Goal: Information Seeking & Learning: Learn about a topic

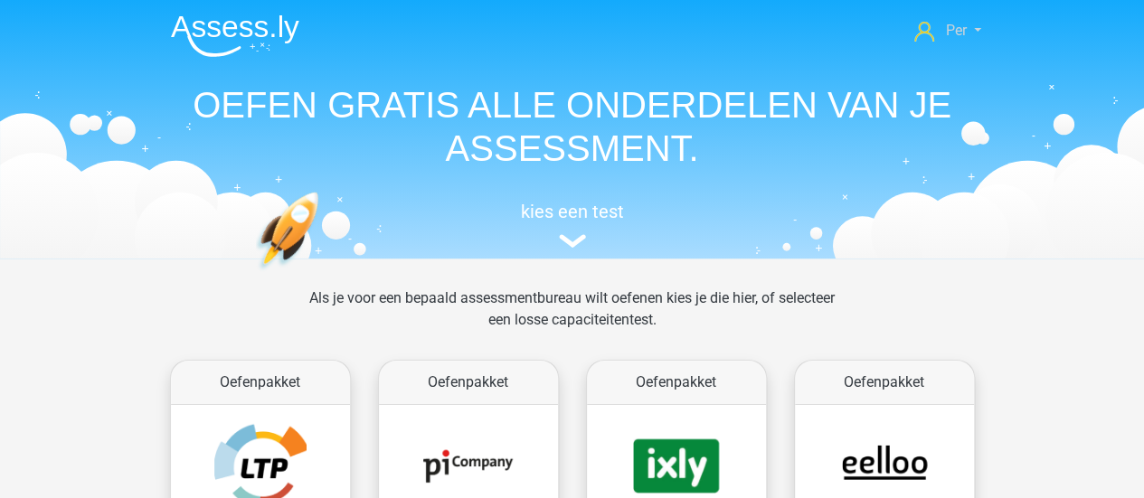
click at [979, 21] on link "Per" at bounding box center [947, 31] width 80 height 22
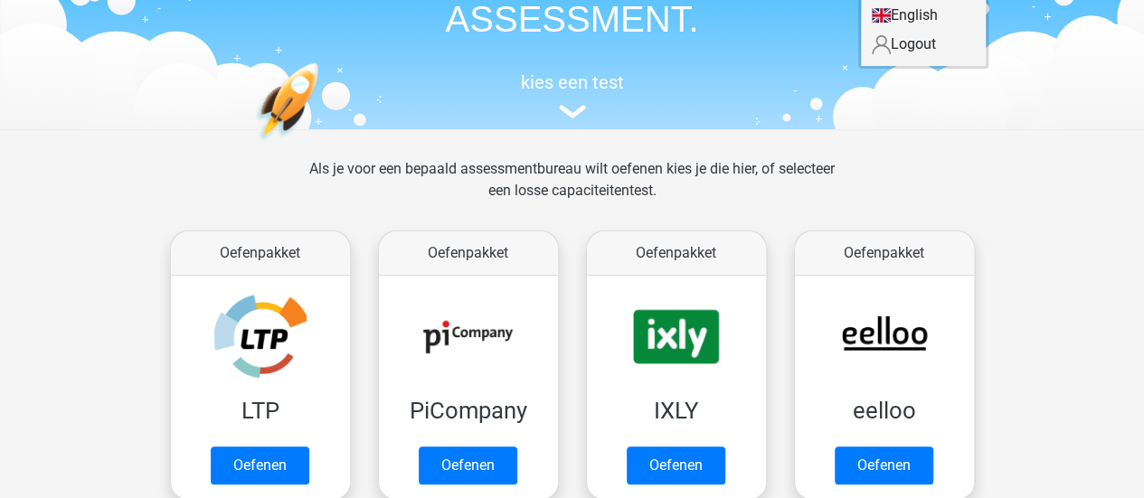
scroll to position [130, 0]
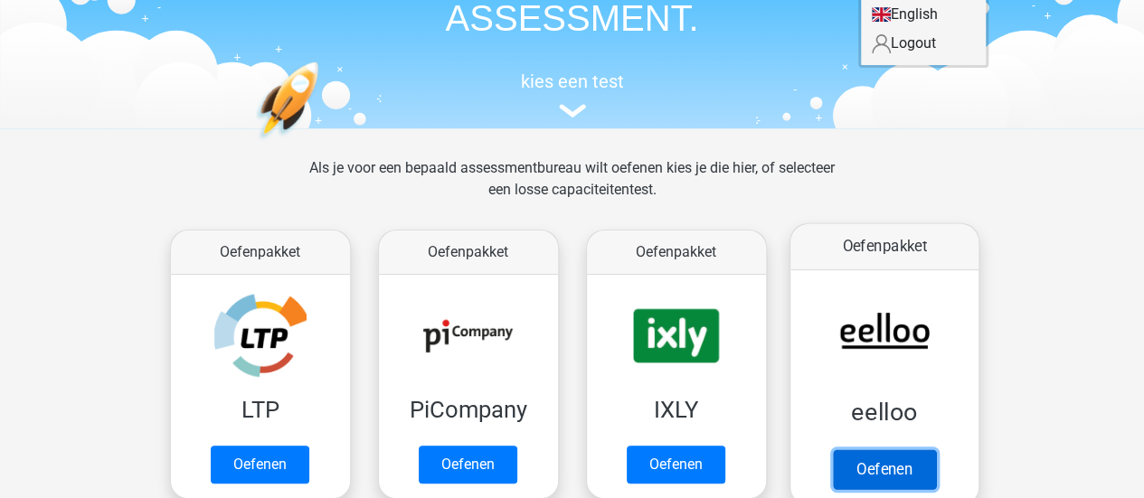
click at [876, 464] on link "Oefenen" at bounding box center [883, 470] width 103 height 40
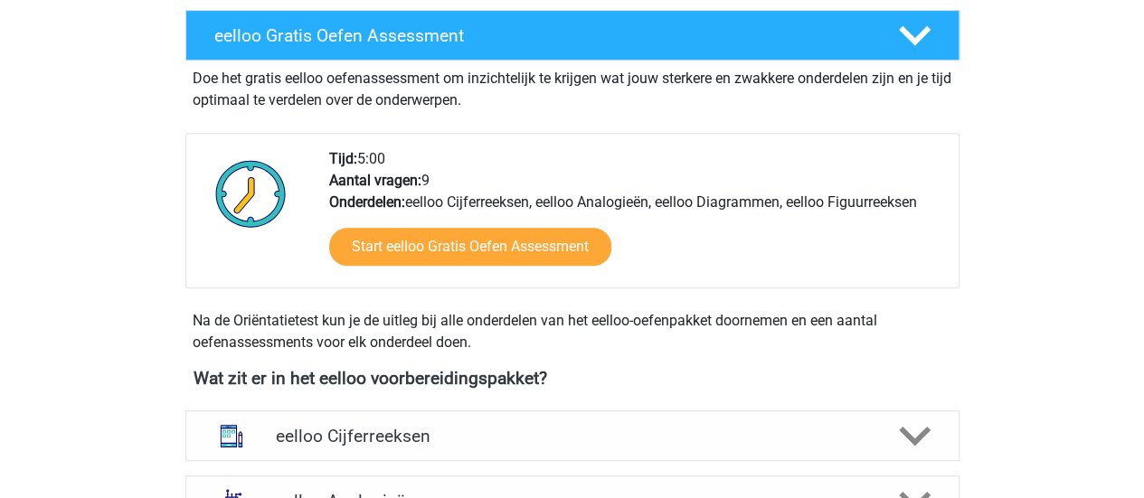
scroll to position [343, 0]
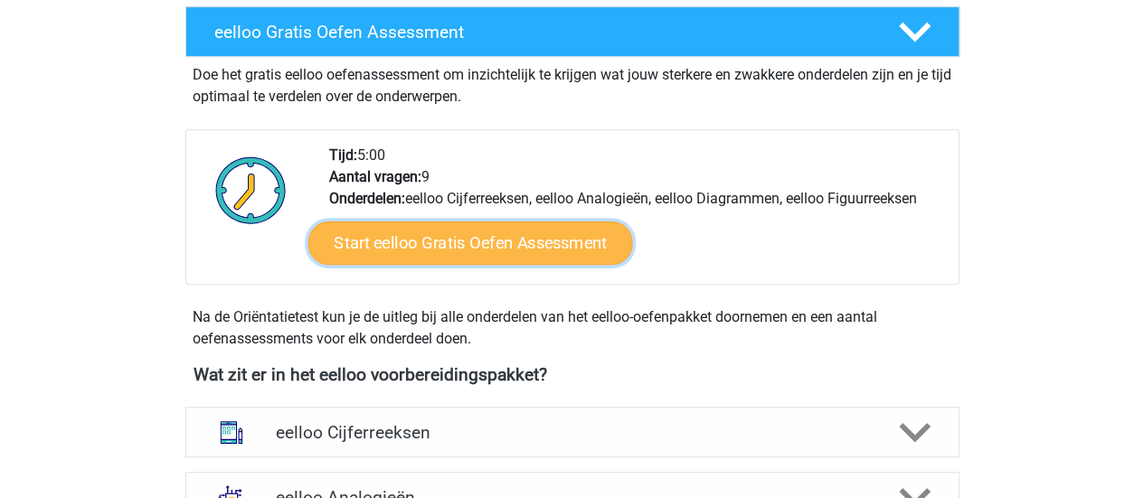
click at [470, 241] on link "Start eelloo Gratis Oefen Assessment" at bounding box center [470, 243] width 325 height 43
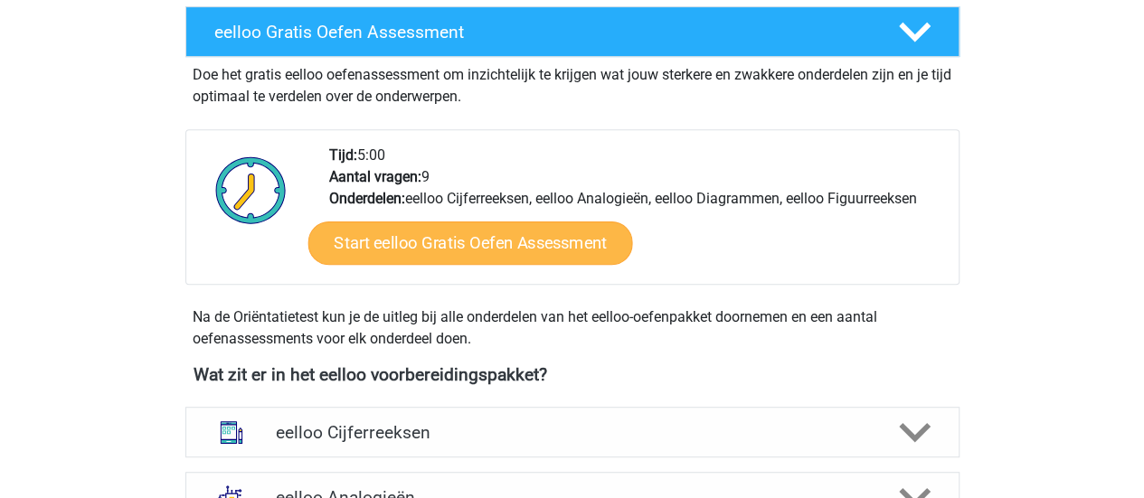
scroll to position [675, 0]
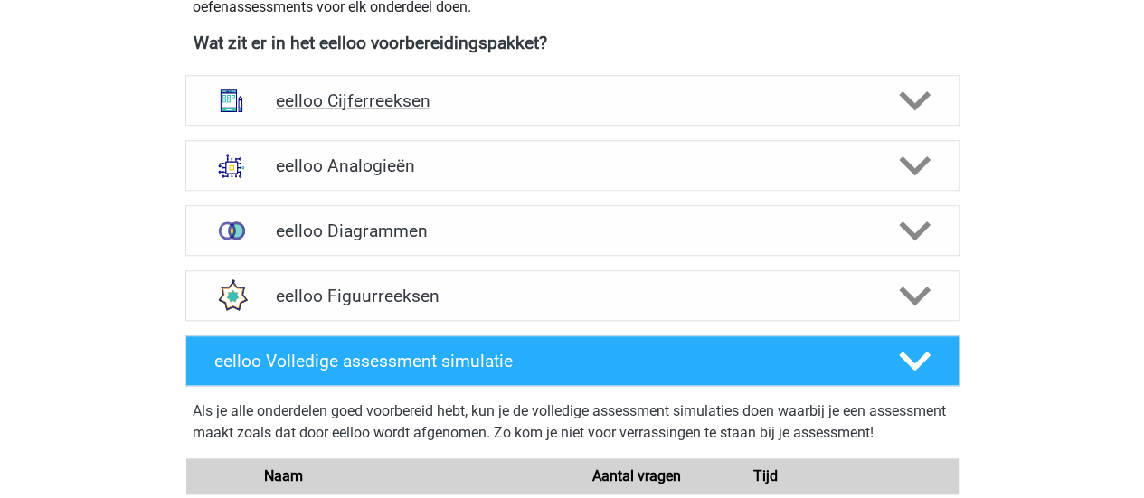
click at [488, 111] on div "eelloo Cijferreeksen" at bounding box center [572, 100] width 774 height 51
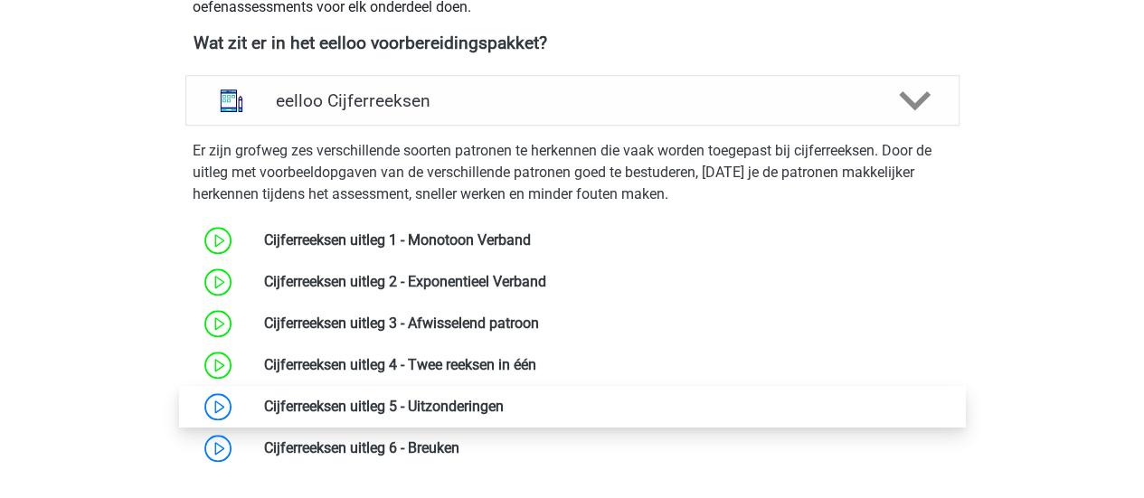
click at [504, 399] on link at bounding box center [504, 406] width 0 height 17
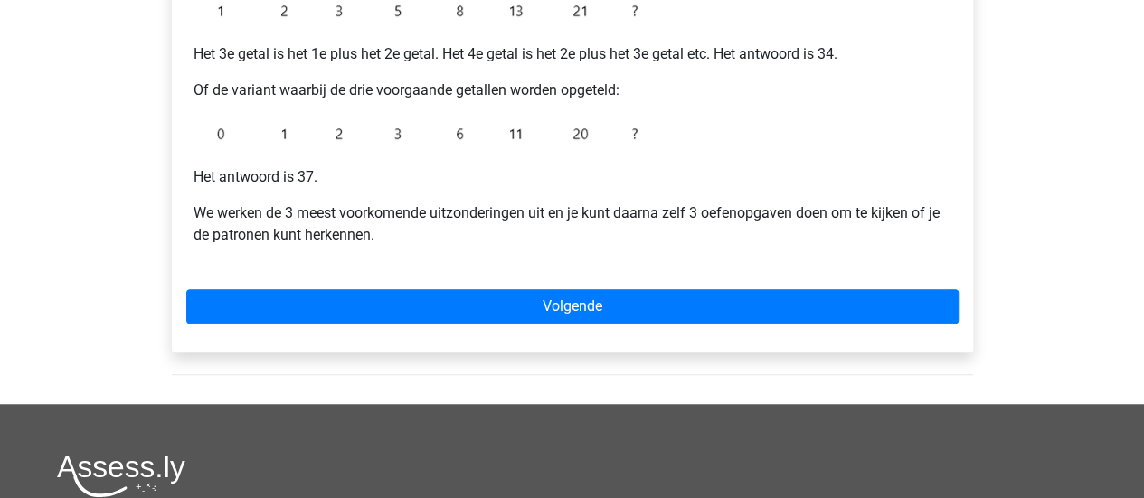
scroll to position [485, 0]
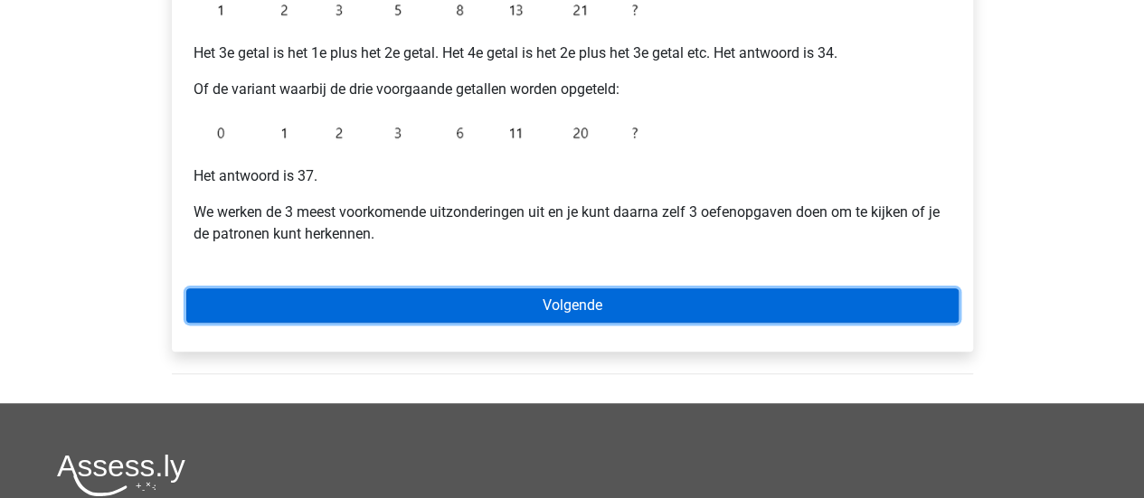
click at [534, 301] on link "Volgende" at bounding box center [572, 306] width 772 height 34
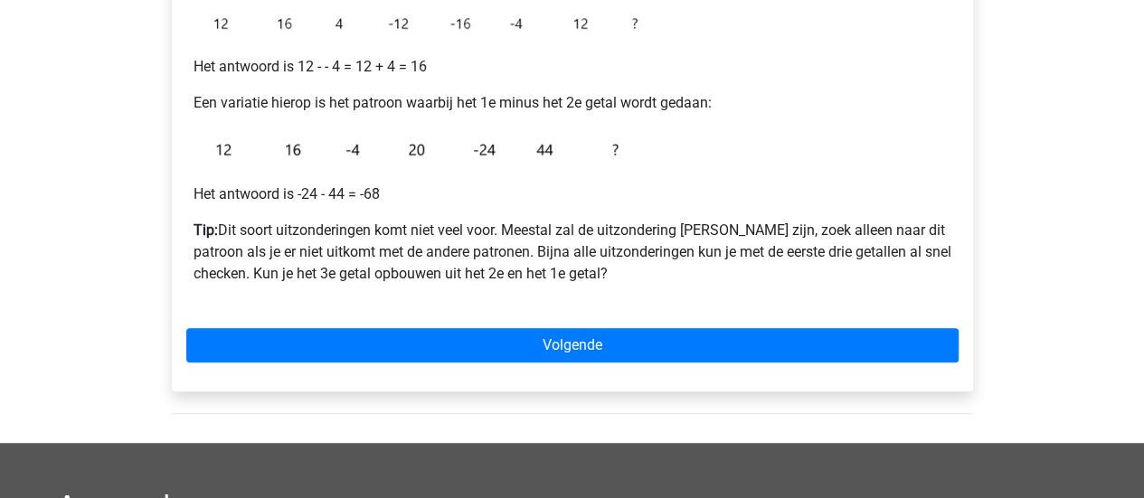
scroll to position [414, 0]
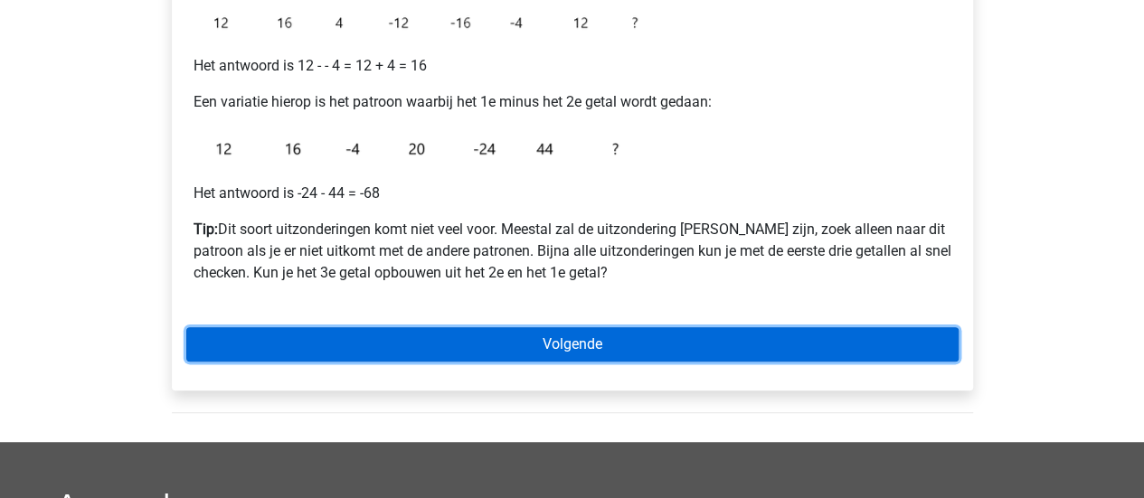
click at [550, 336] on link "Volgende" at bounding box center [572, 344] width 772 height 34
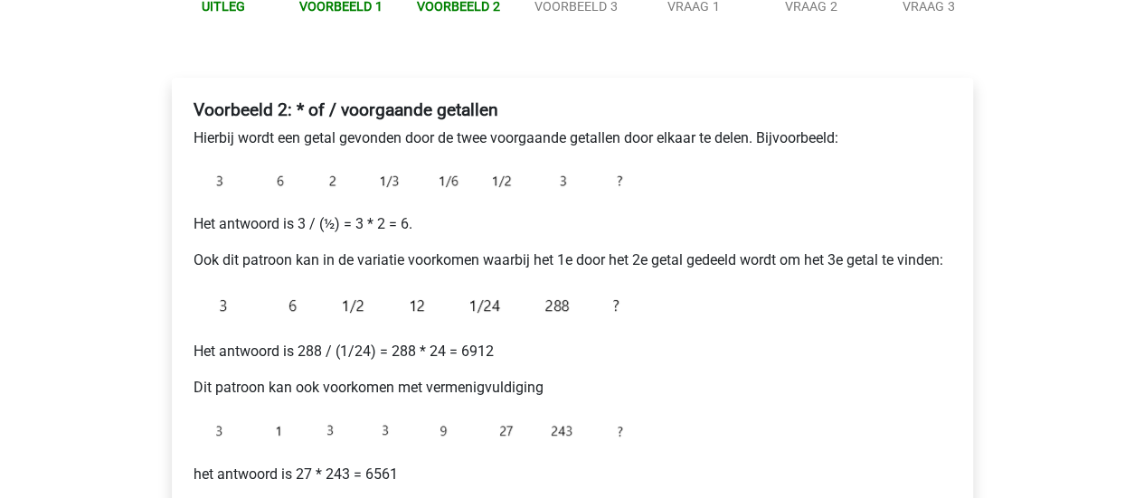
scroll to position [232, 0]
click at [268, 147] on p "Hierbij wordt een getal gevonden door de twee voorgaande getallen door elkaar t…" at bounding box center [573, 139] width 758 height 22
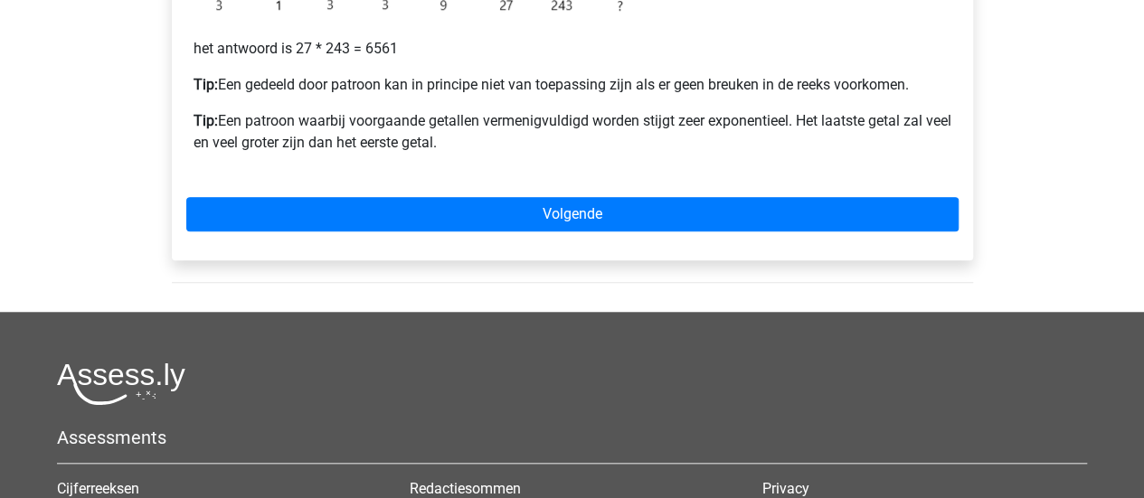
scroll to position [669, 0]
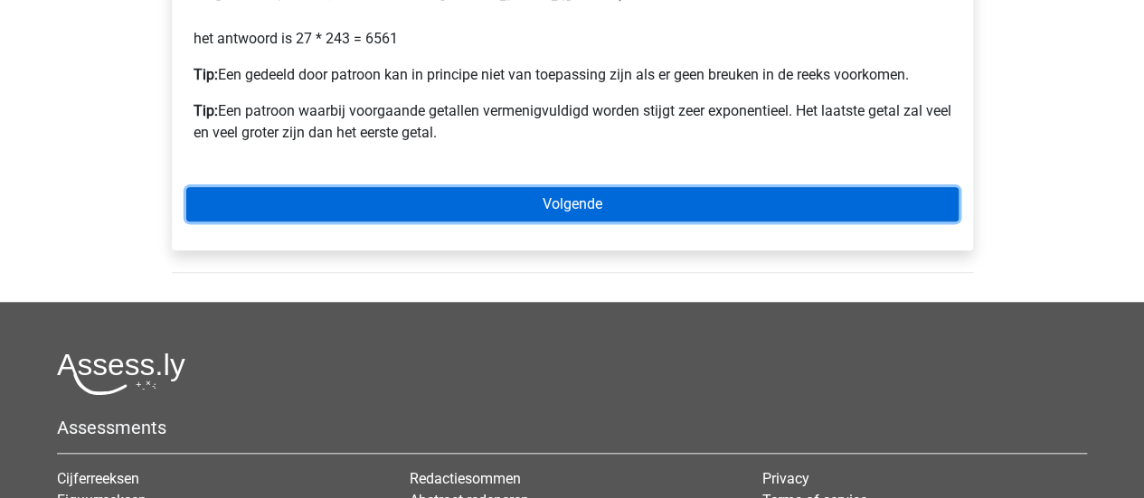
click at [423, 191] on link "Volgende" at bounding box center [572, 204] width 772 height 34
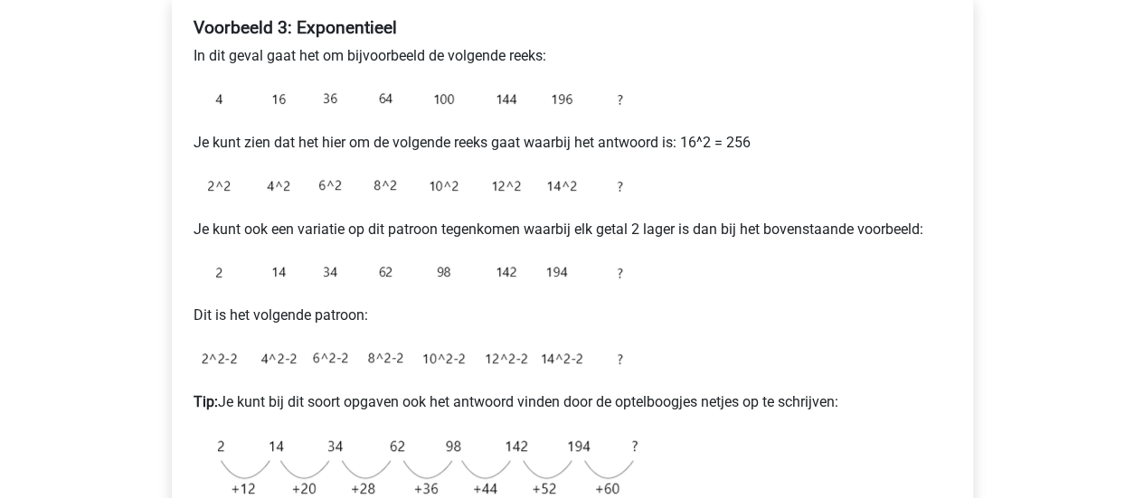
scroll to position [300, 0]
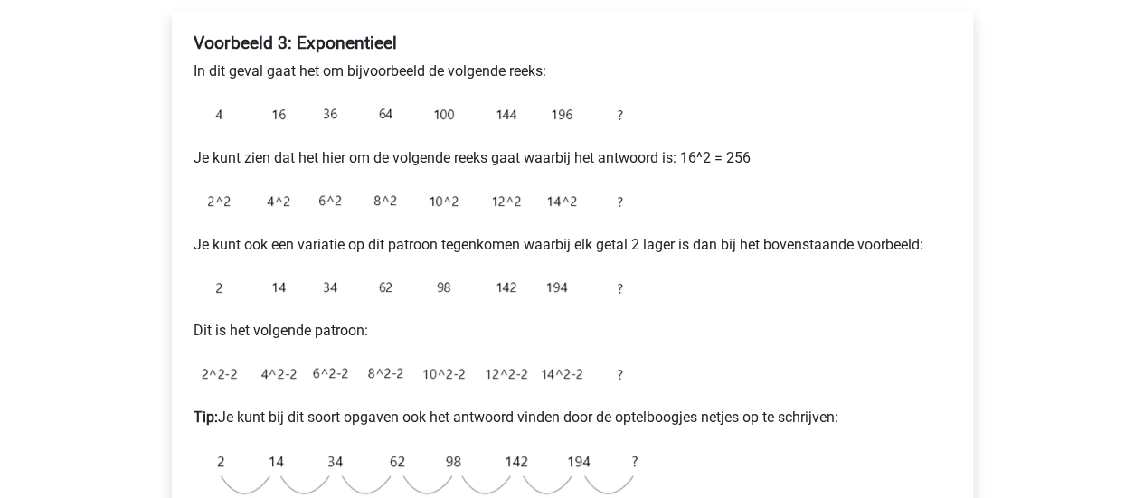
click at [423, 191] on img at bounding box center [420, 202] width 452 height 36
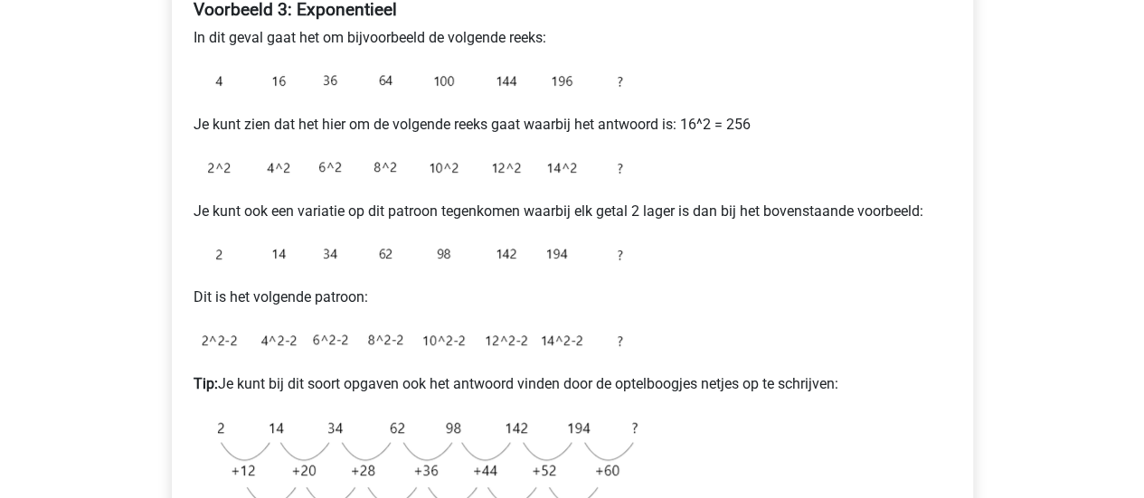
scroll to position [335, 0]
click at [982, 154] on div "Voorbeeld 3: Exponentieel In dit geval gaat het om bijvoorbeeld de volgende ree…" at bounding box center [572, 316] width 830 height 753
click at [674, 251] on div "Voorbeeld 3: Exponentieel In dit geval gaat het om bijvoorbeeld de volgende ree…" at bounding box center [572, 273] width 772 height 565
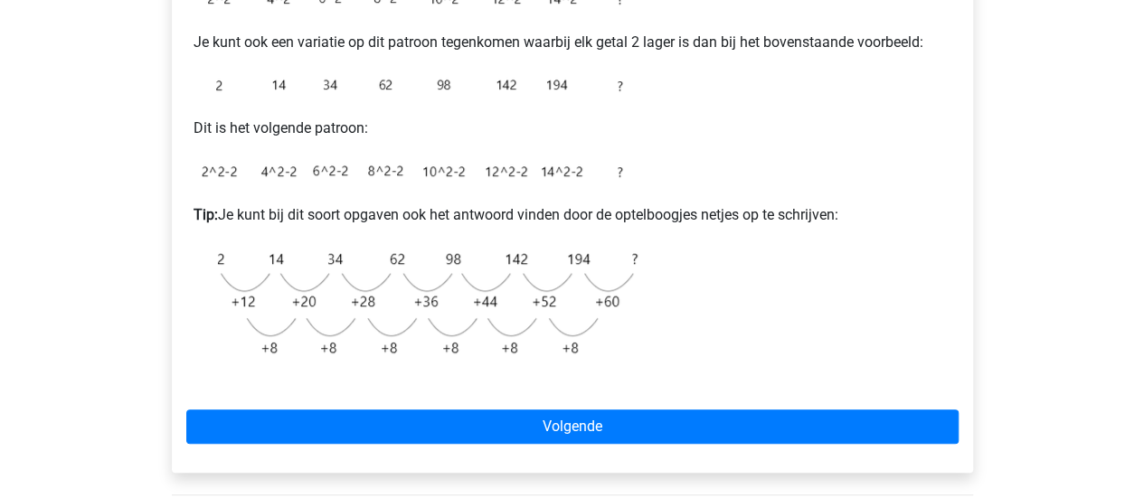
scroll to position [504, 0]
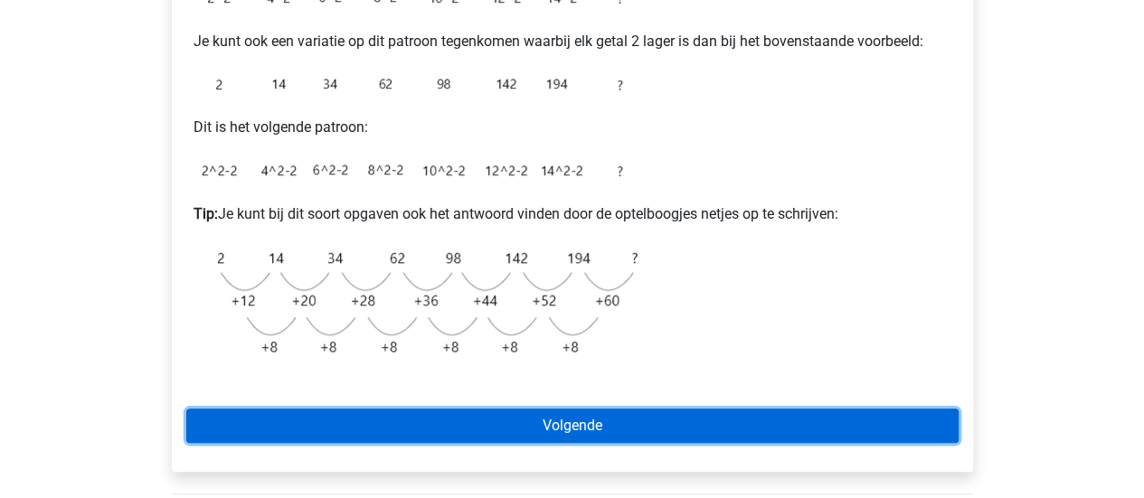
click at [563, 428] on link "Volgende" at bounding box center [572, 426] width 772 height 34
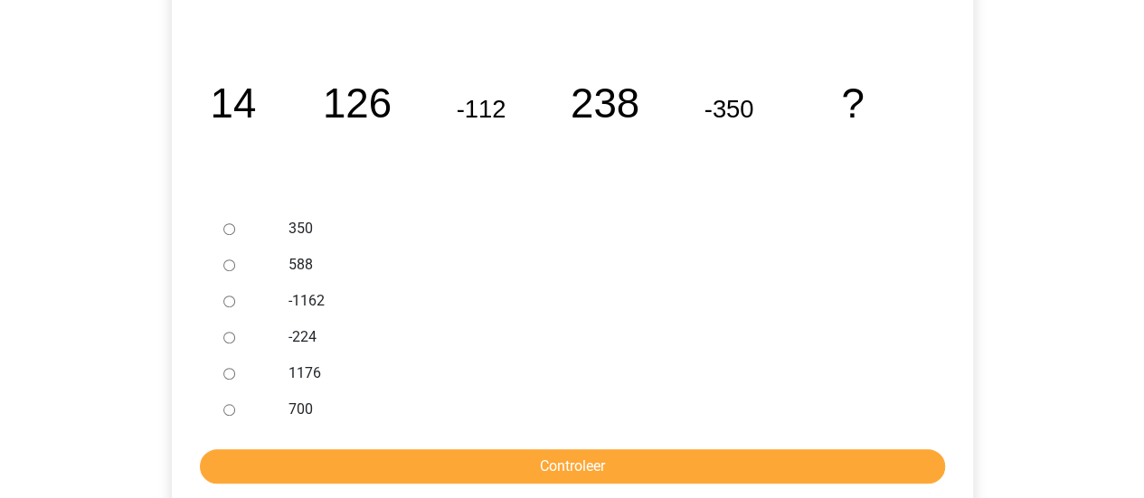
scroll to position [359, 0]
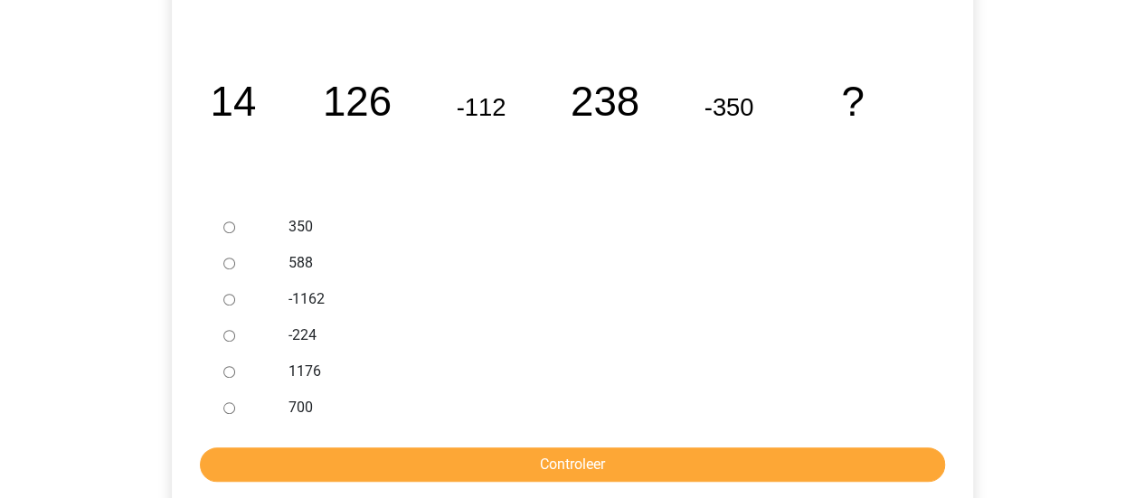
click at [232, 228] on input "350" at bounding box center [229, 228] width 12 height 12
radio input "true"
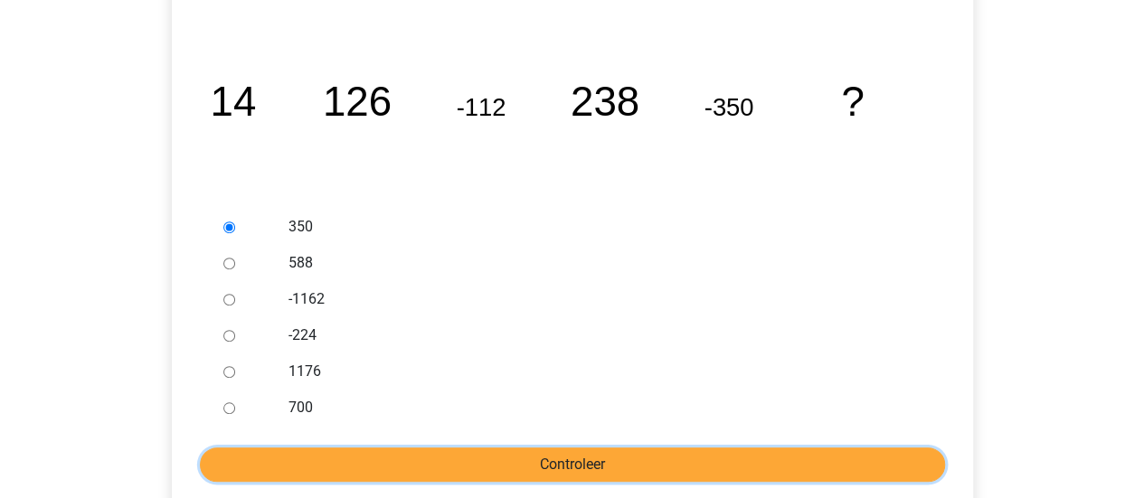
click at [520, 461] on input "Controleer" at bounding box center [572, 465] width 745 height 34
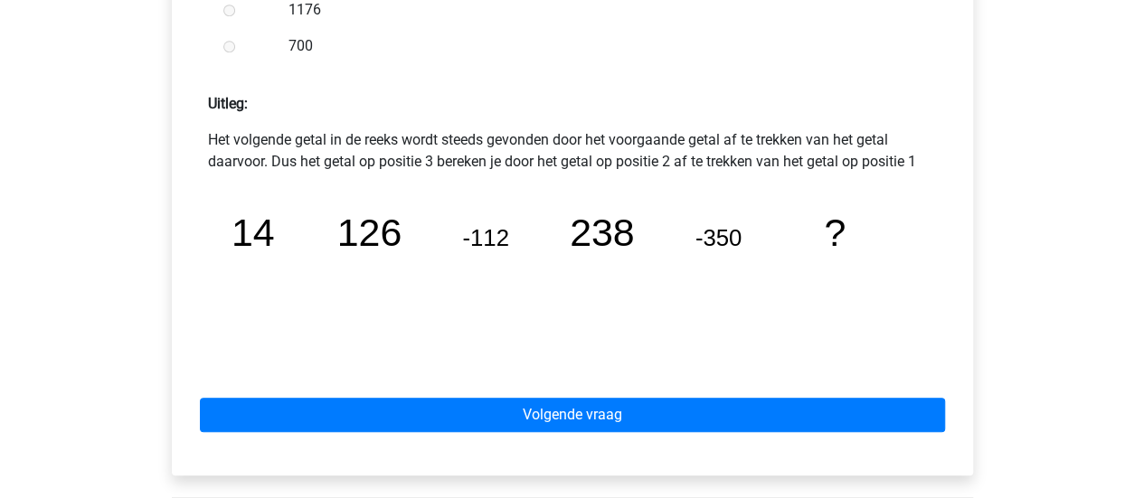
scroll to position [726, 0]
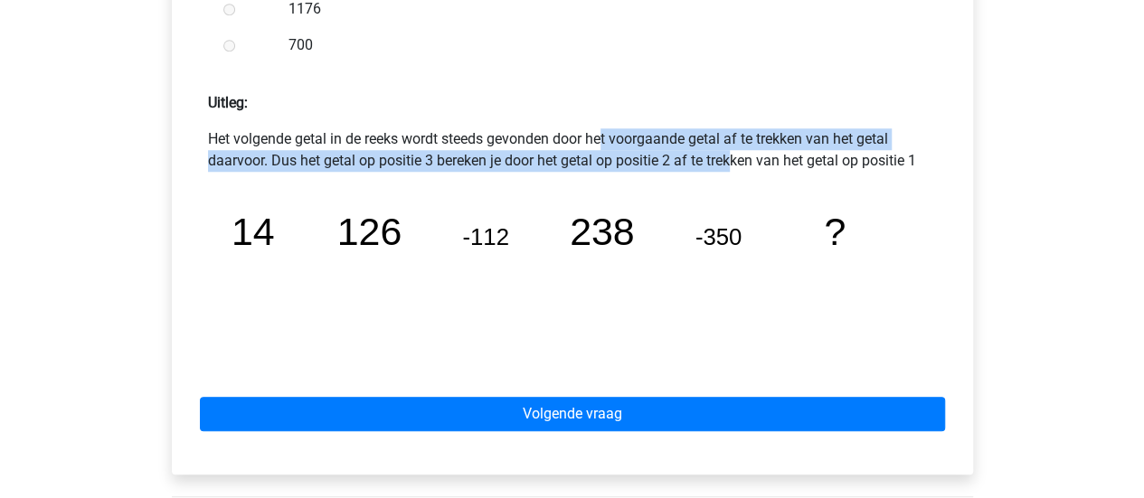
drag, startPoint x: 444, startPoint y: 138, endPoint x: 599, endPoint y: 156, distance: 155.7
click at [599, 156] on p "Het volgende getal in de reeks wordt steeds gevonden door het voorgaande getal …" at bounding box center [572, 149] width 729 height 43
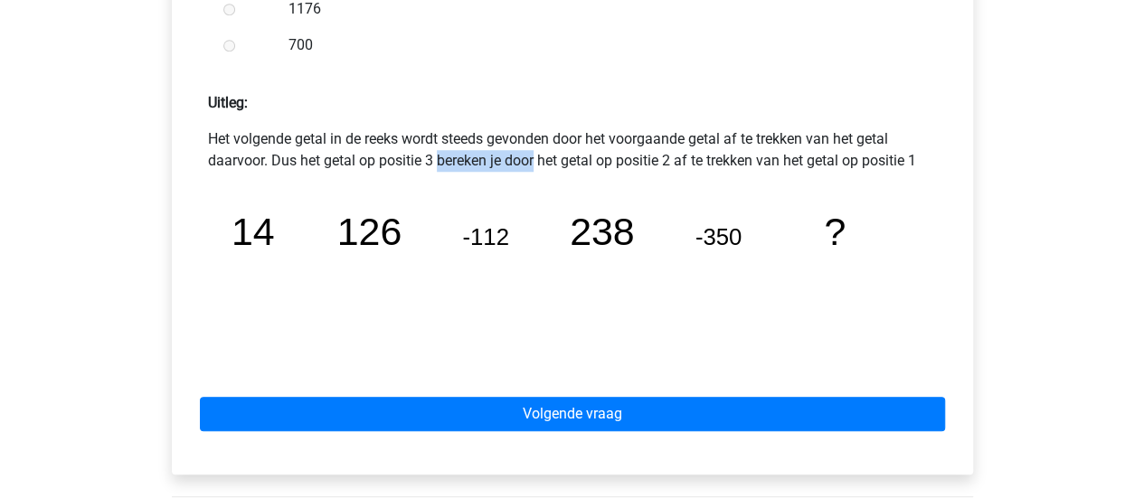
drag, startPoint x: 302, startPoint y: 154, endPoint x: 397, endPoint y: 162, distance: 95.3
click at [397, 162] on p "Het volgende getal in de reeks wordt steeds gevonden door het voorgaande getal …" at bounding box center [572, 149] width 729 height 43
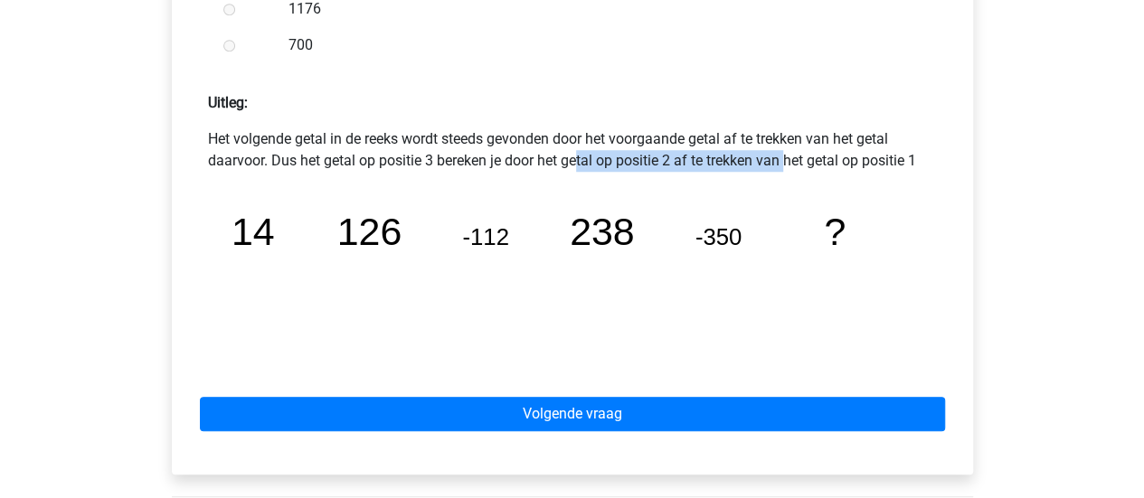
drag, startPoint x: 435, startPoint y: 156, endPoint x: 652, endPoint y: 167, distance: 217.3
click at [652, 167] on p "Het volgende getal in de reeks wordt steeds gevonden door het voorgaande getal …" at bounding box center [572, 149] width 729 height 43
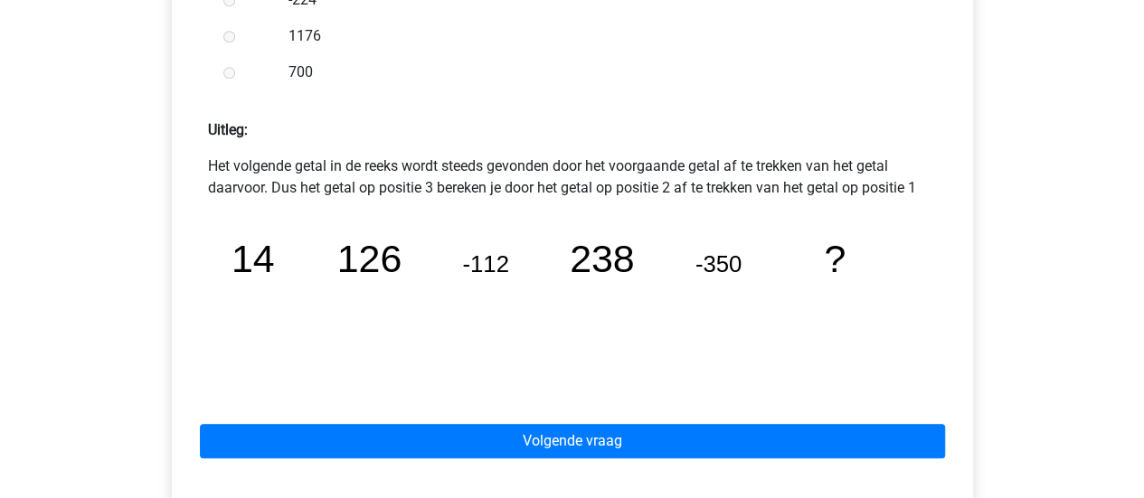
scroll to position [701, 0]
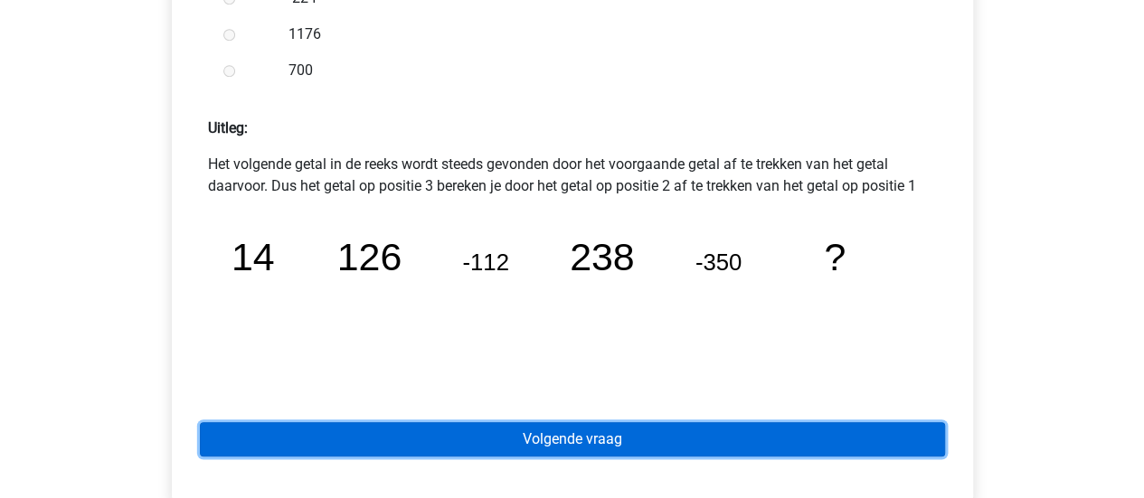
click at [564, 430] on link "Volgende vraag" at bounding box center [572, 439] width 745 height 34
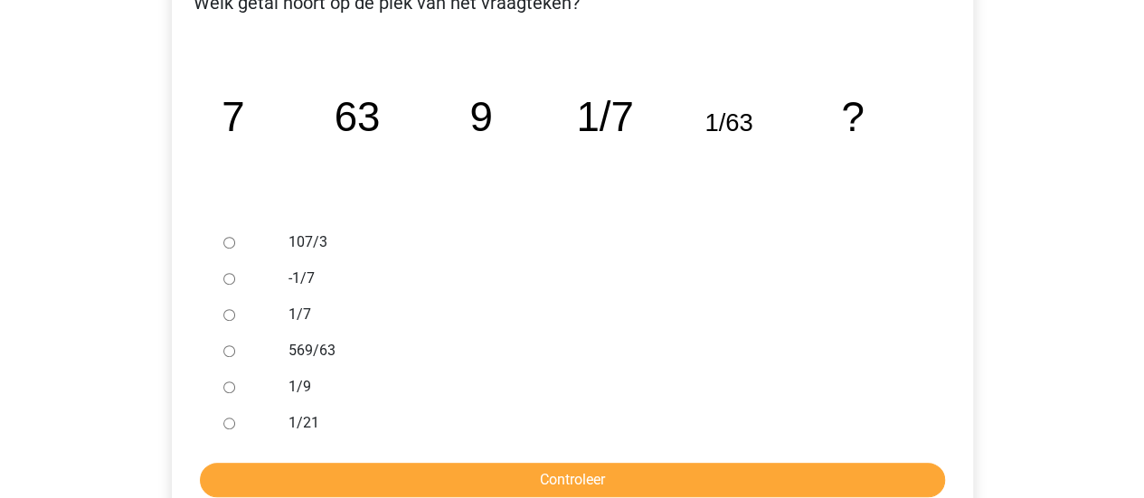
scroll to position [123, 0]
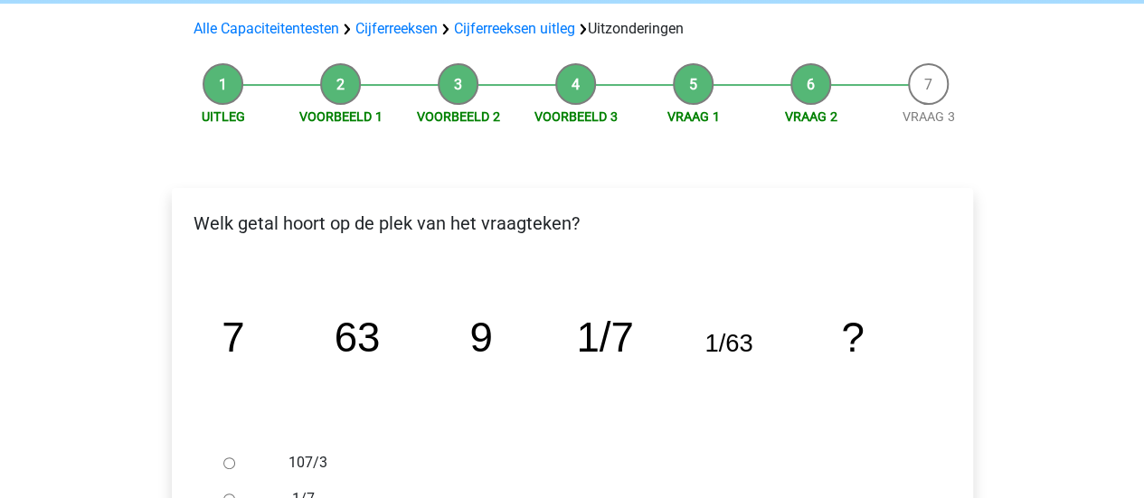
click at [688, 320] on icon "image/svg+xml 7 63 9 1/7 1/63 ?" at bounding box center [572, 352] width 743 height 186
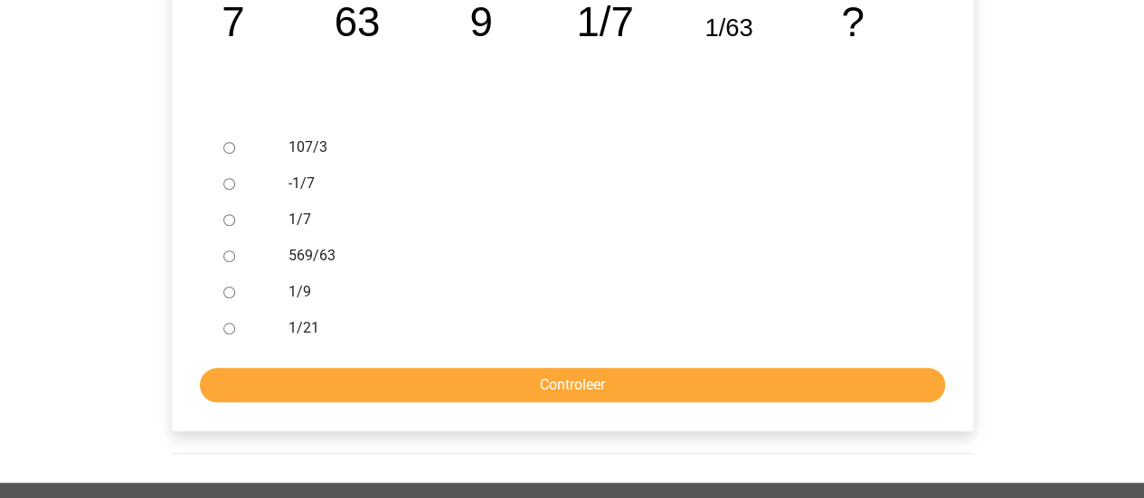
scroll to position [440, 0]
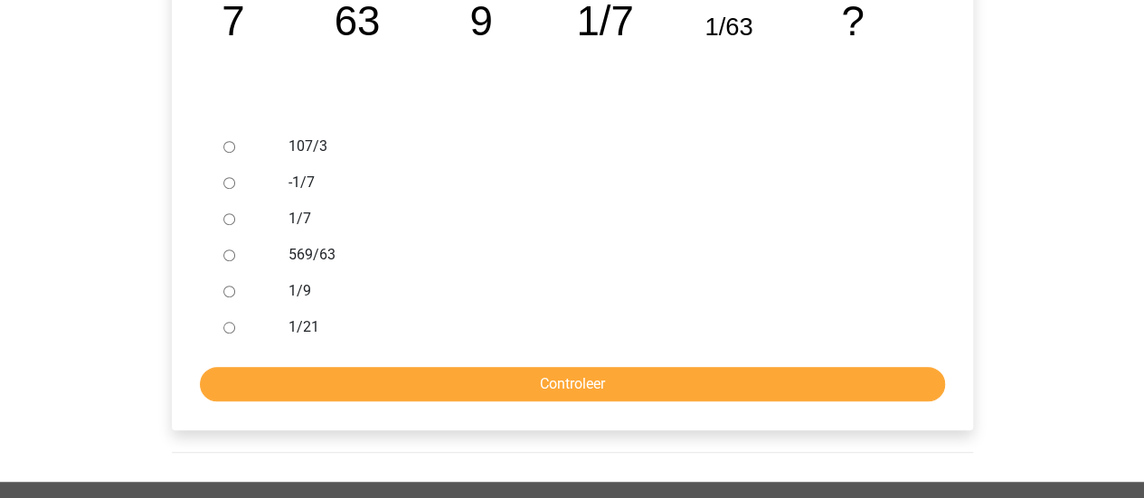
click at [233, 281] on div at bounding box center [246, 291] width 60 height 36
click at [233, 287] on input "1/9" at bounding box center [229, 292] width 12 height 12
radio input "true"
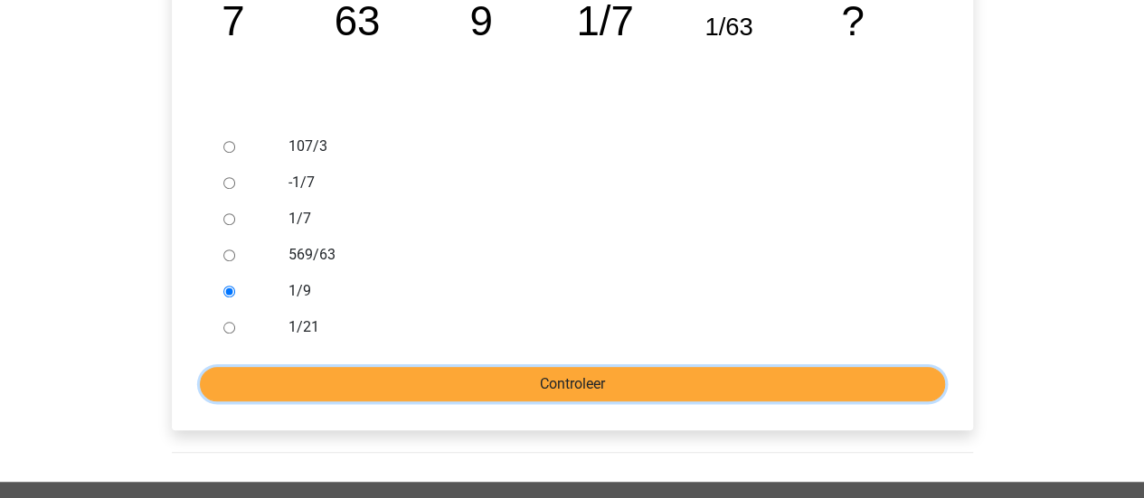
click at [489, 379] on input "Controleer" at bounding box center [572, 384] width 745 height 34
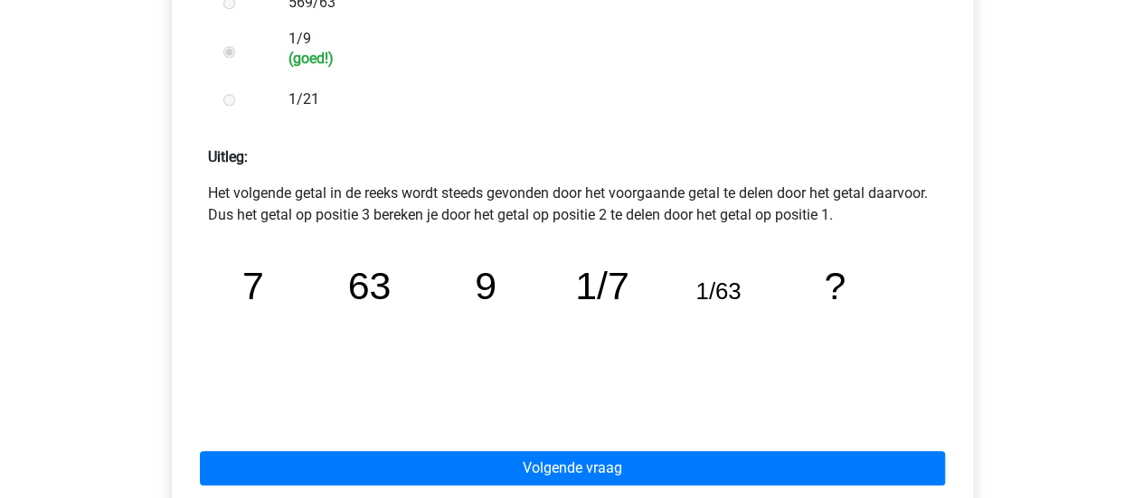
scroll to position [719, 0]
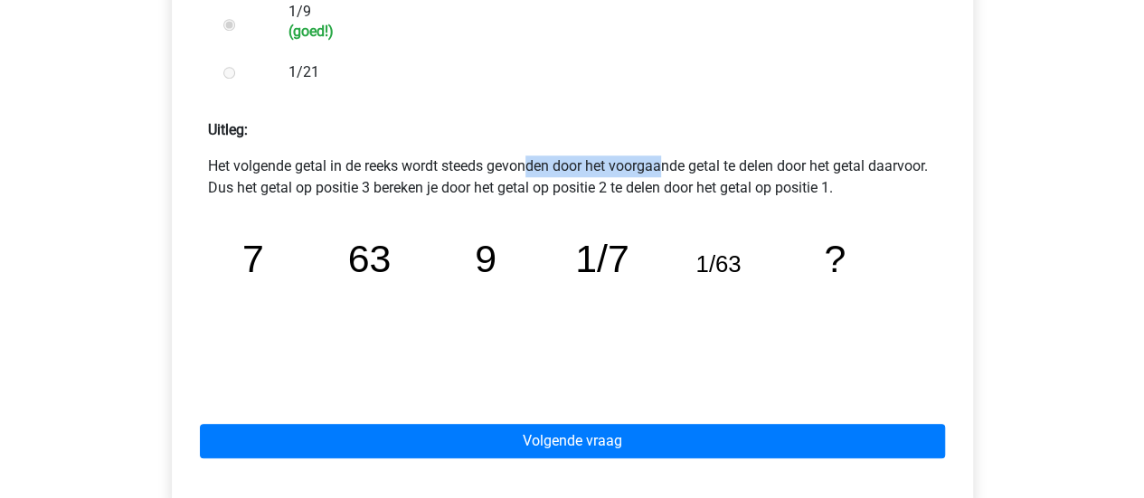
drag, startPoint x: 371, startPoint y: 164, endPoint x: 508, endPoint y: 158, distance: 137.6
click at [508, 158] on p "Het volgende getal in de reeks wordt steeds gevonden door het voorgaande getal …" at bounding box center [572, 177] width 729 height 43
drag, startPoint x: 510, startPoint y: 160, endPoint x: 575, endPoint y: 166, distance: 65.3
click at [575, 166] on p "Het volgende getal in de reeks wordt steeds gevonden door het voorgaande getal …" at bounding box center [572, 177] width 729 height 43
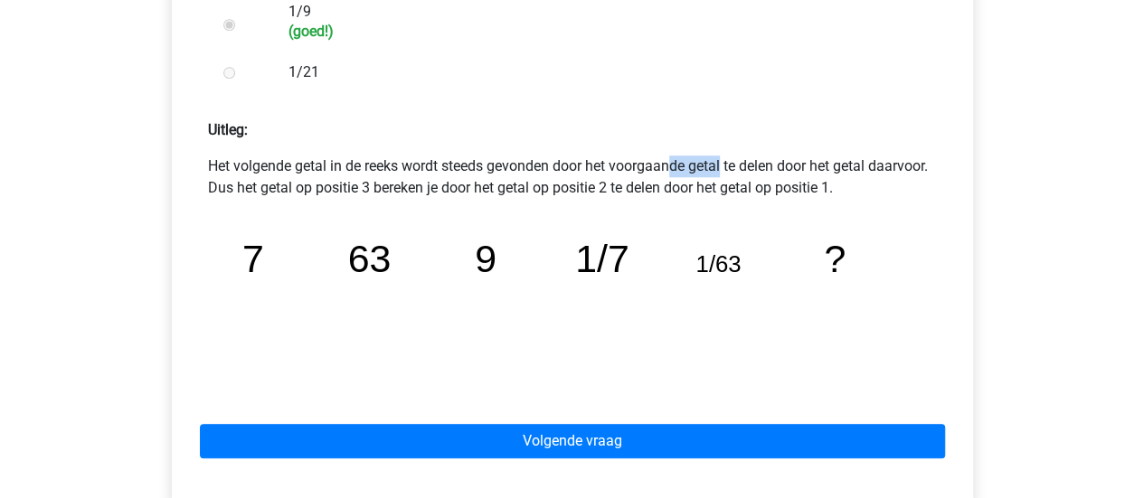
click at [575, 166] on p "Het volgende getal in de reeks wordt steeds gevonden door het voorgaande getal …" at bounding box center [572, 177] width 729 height 43
click at [315, 191] on p "Het volgende getal in de reeks wordt steeds gevonden door het voorgaande getal …" at bounding box center [572, 177] width 729 height 43
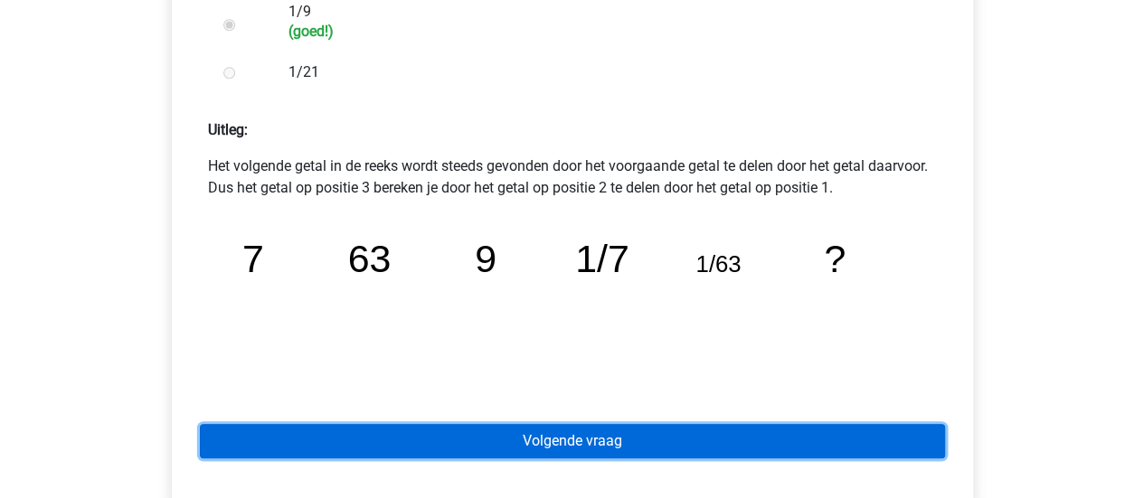
click at [521, 450] on link "Volgende vraag" at bounding box center [572, 441] width 745 height 34
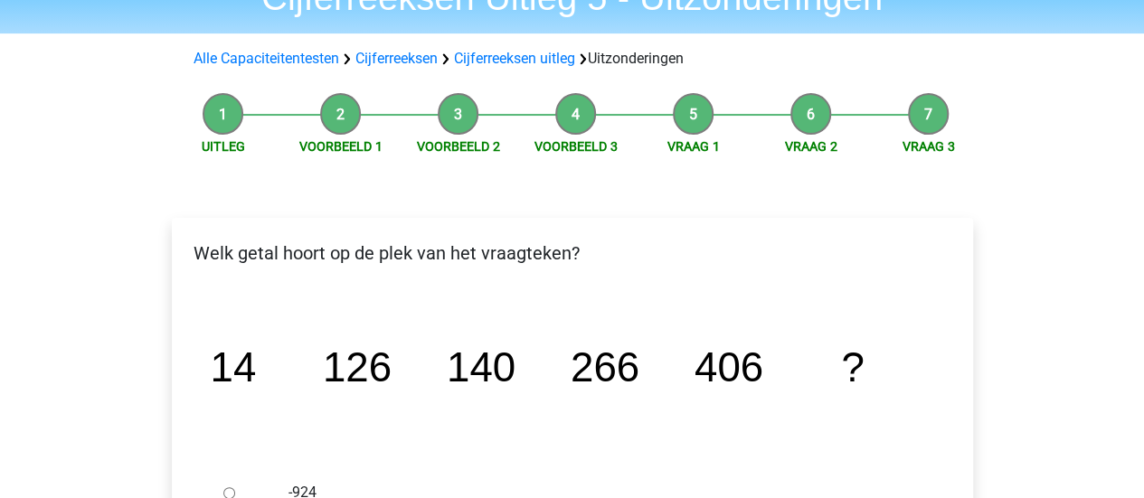
scroll to position [83, 0]
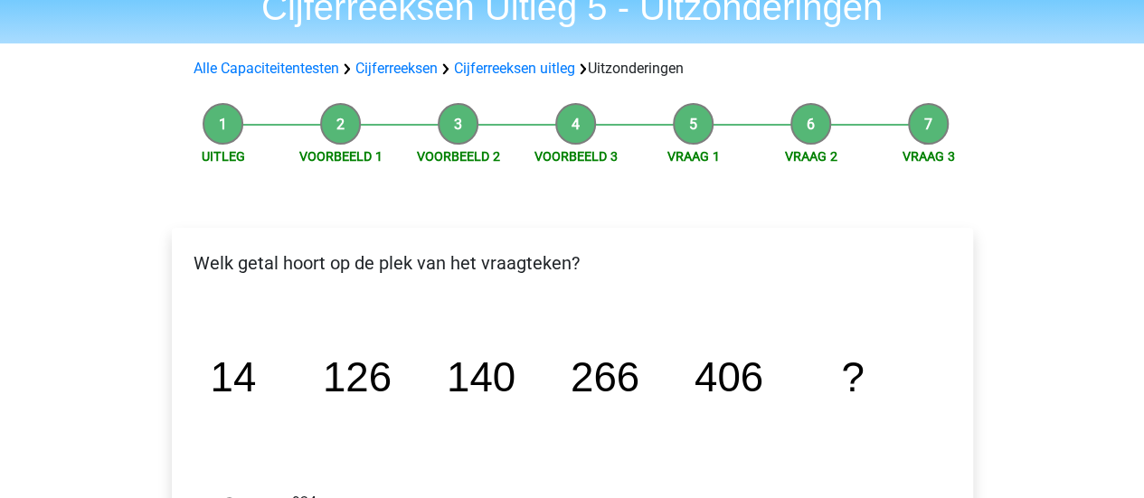
click at [510, 447] on icon "image/svg+xml 14 126 140 266 406 ?" at bounding box center [572, 391] width 743 height 186
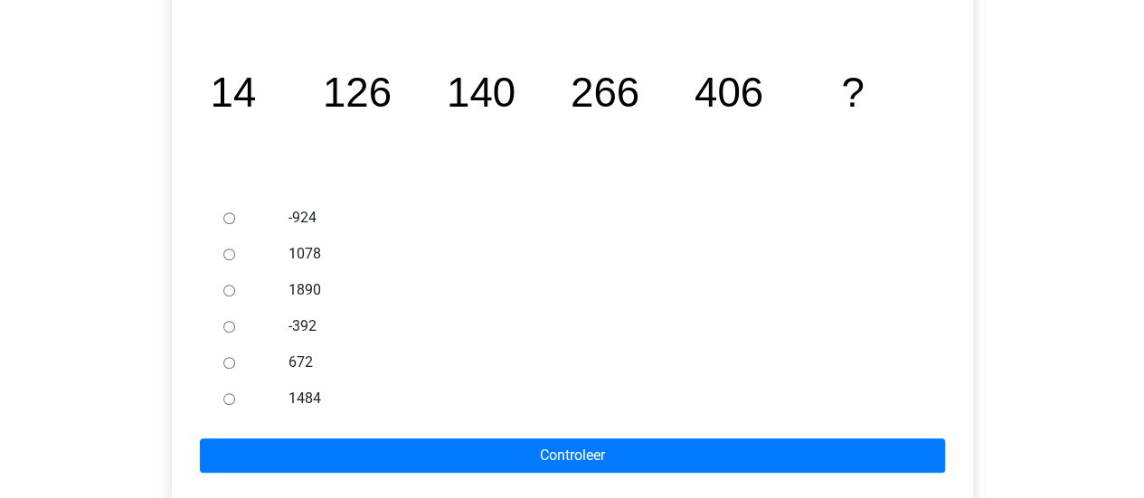
scroll to position [369, 0]
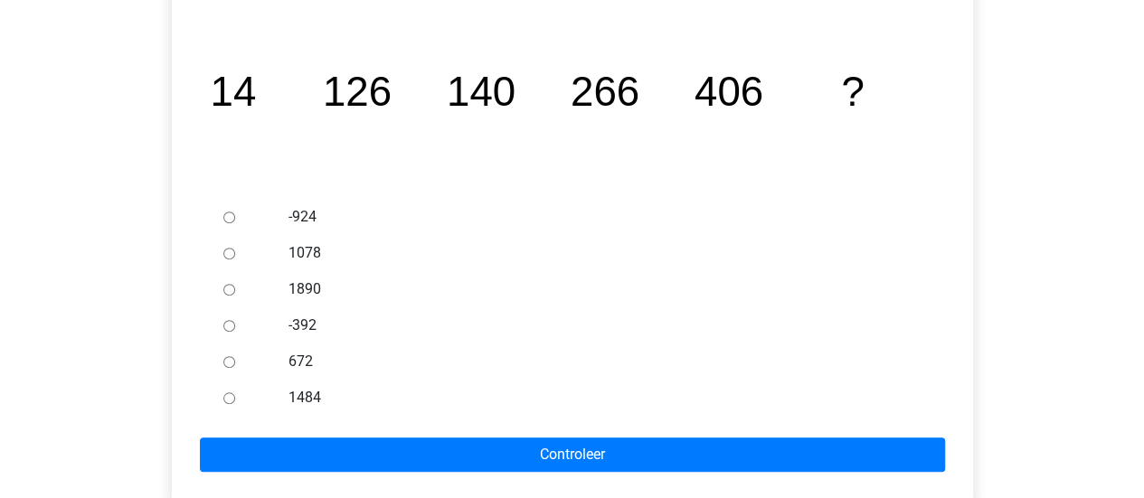
click at [219, 361] on div at bounding box center [246, 362] width 60 height 36
click at [232, 363] on input "672" at bounding box center [229, 362] width 12 height 12
radio input "true"
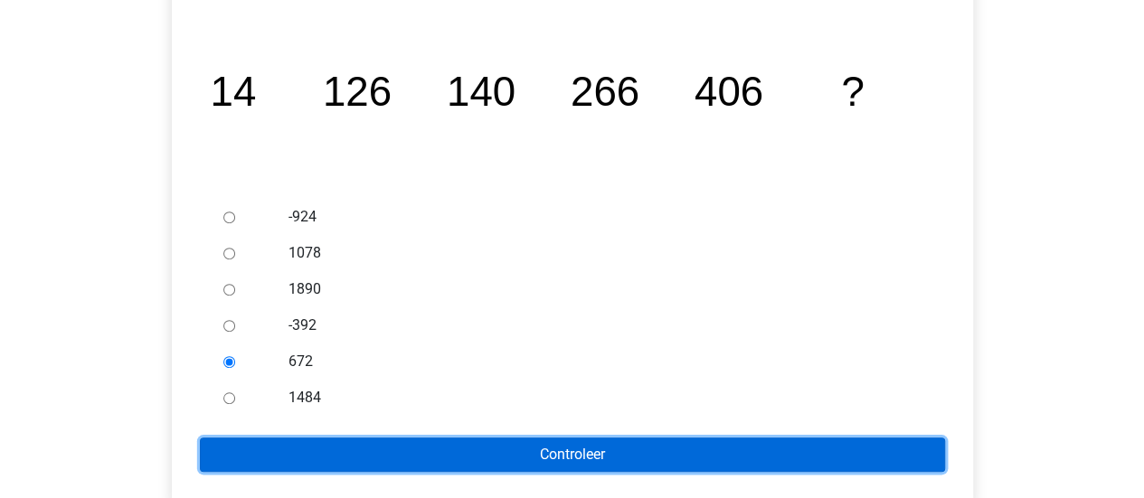
click at [422, 444] on input "Controleer" at bounding box center [572, 455] width 745 height 34
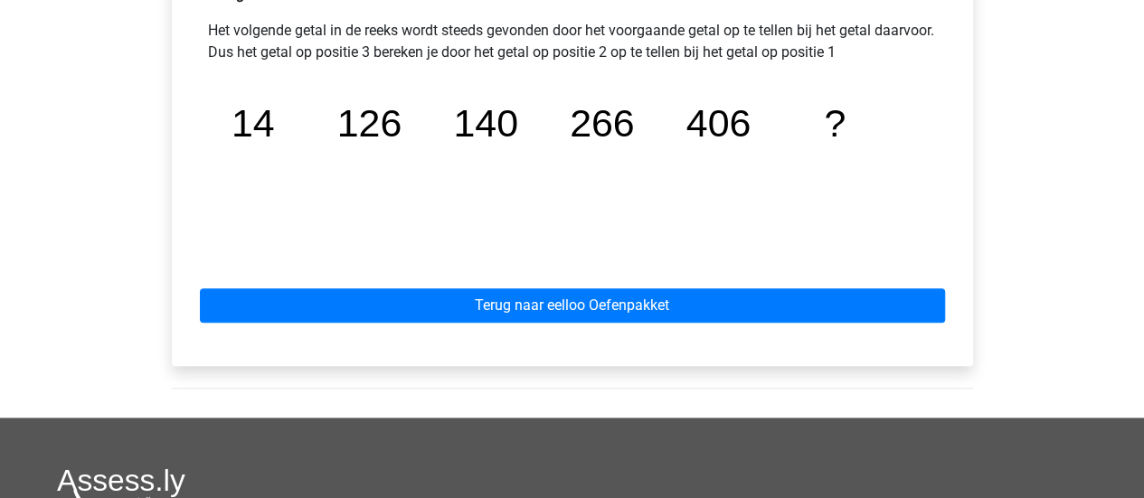
scroll to position [893, 0]
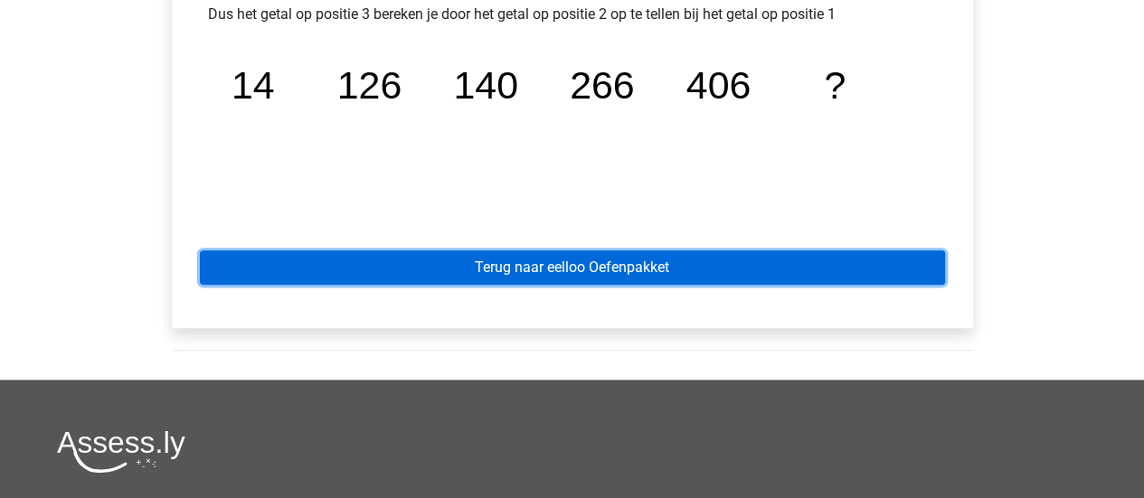
click at [561, 267] on link "Terug naar eelloo Oefenpakket" at bounding box center [572, 268] width 745 height 34
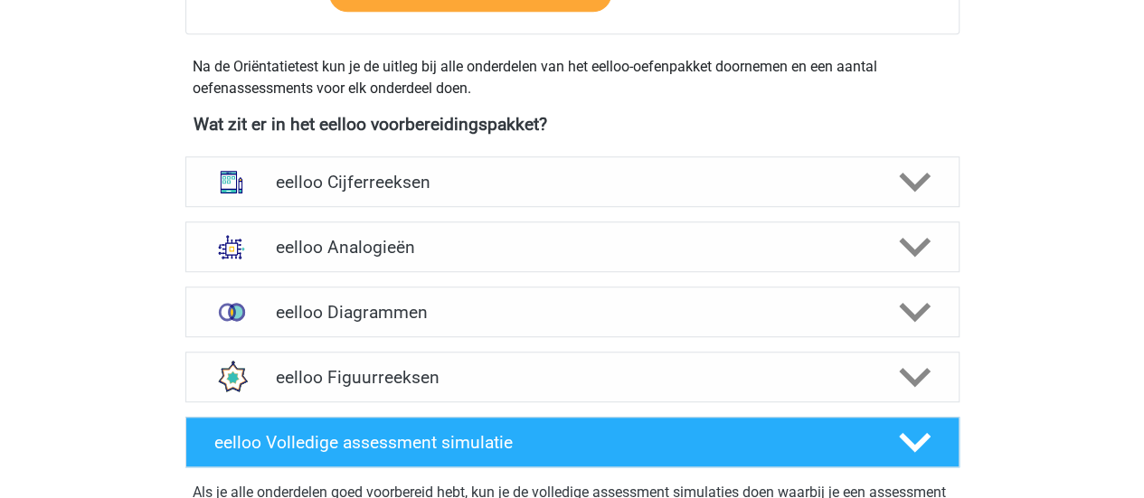
scroll to position [594, 0]
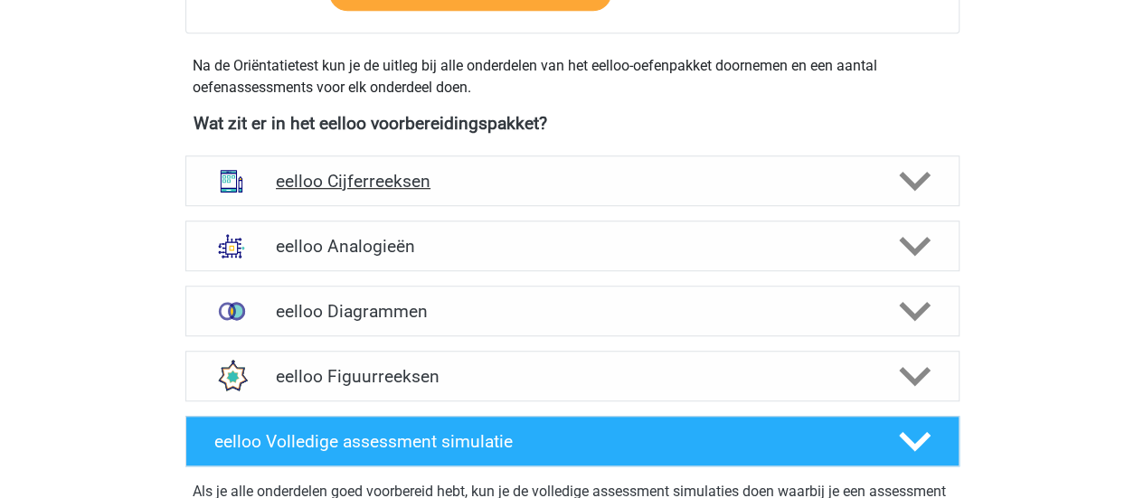
click at [434, 172] on h4 "eelloo Cijferreeksen" at bounding box center [572, 181] width 592 height 21
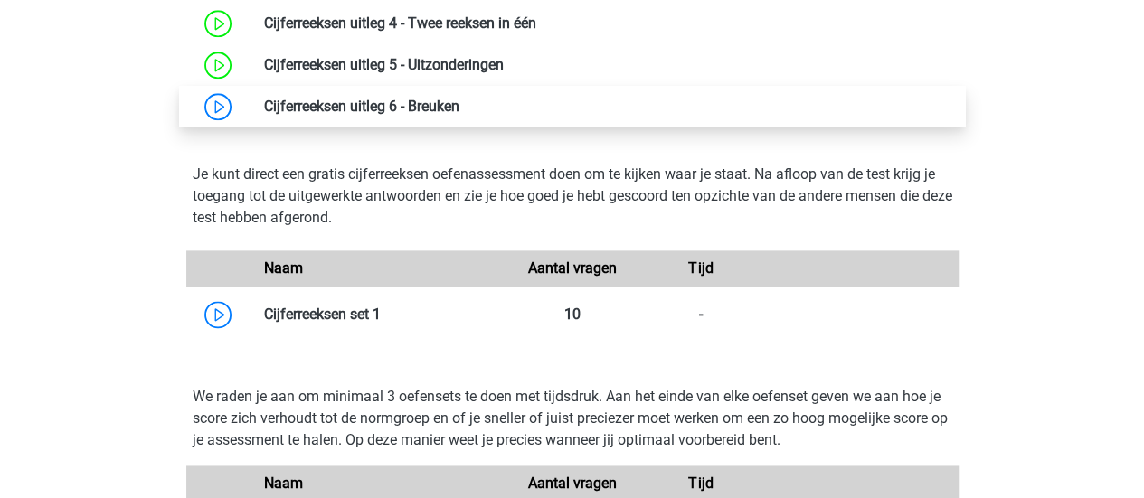
scroll to position [1018, 0]
click at [459, 97] on link at bounding box center [459, 105] width 0 height 17
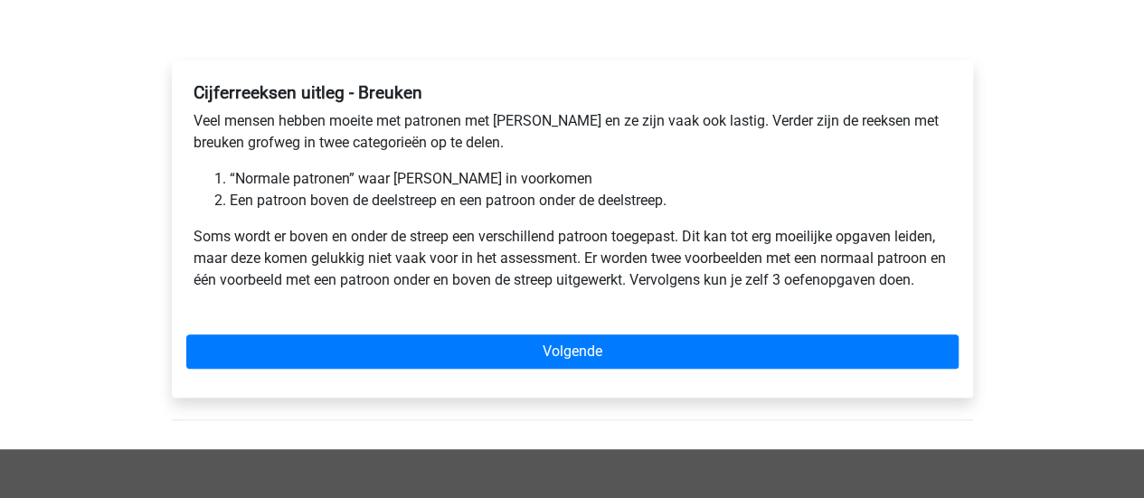
scroll to position [241, 0]
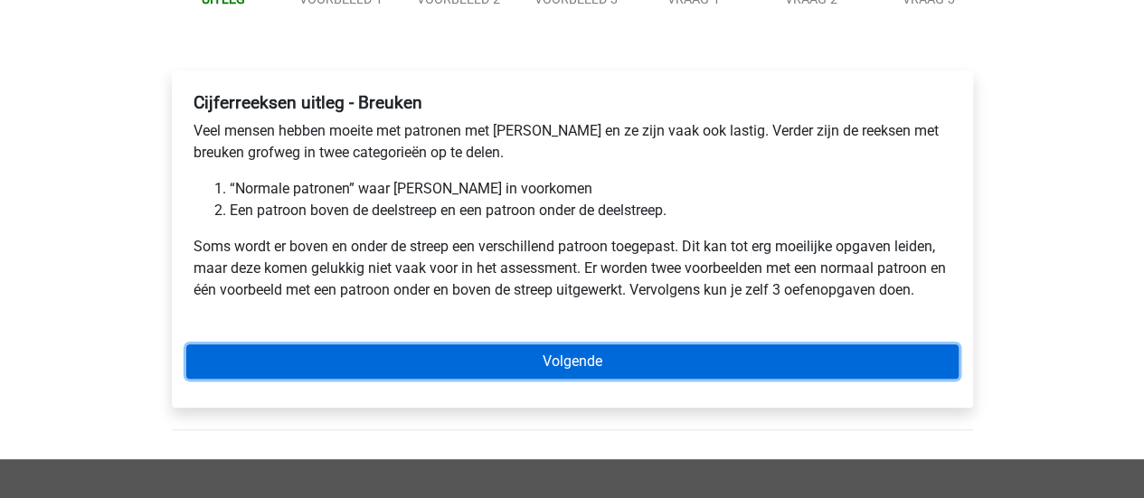
click at [474, 365] on link "Volgende" at bounding box center [572, 362] width 772 height 34
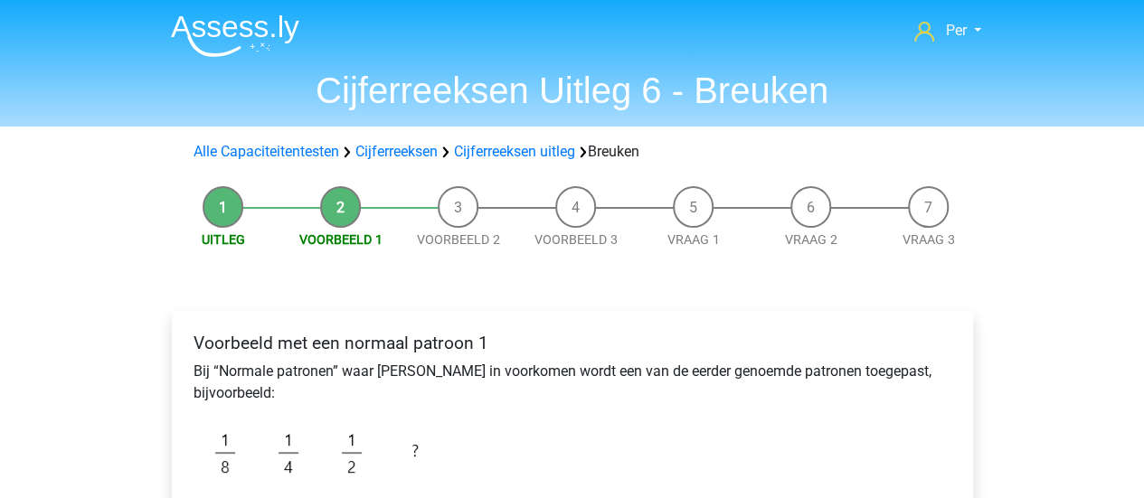
scroll to position [217, 0]
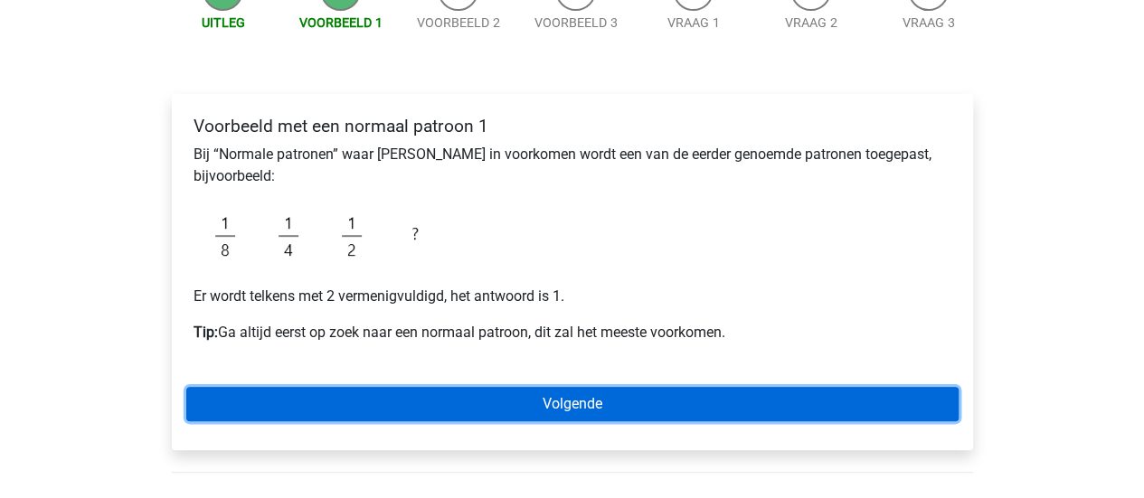
click at [545, 408] on link "Volgende" at bounding box center [572, 404] width 772 height 34
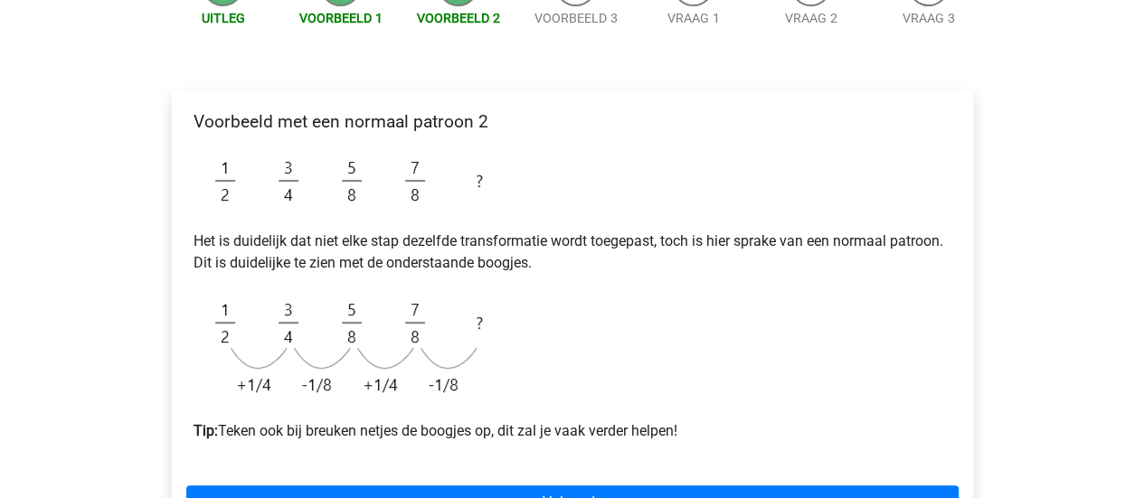
scroll to position [252, 0]
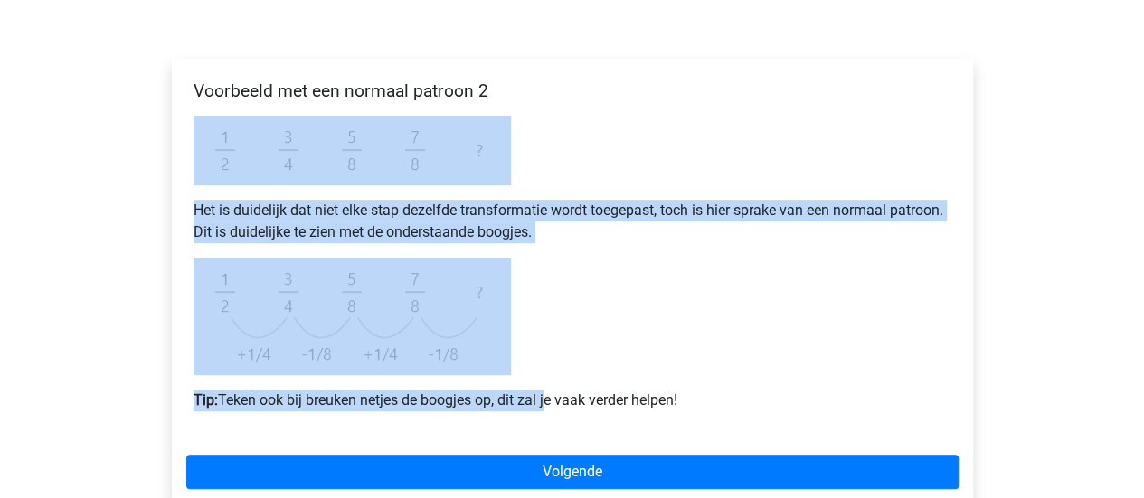
drag, startPoint x: 0, startPoint y: 0, endPoint x: 725, endPoint y: 141, distance: 739.0
click at [725, 141] on div "Voorbeeld met een normaal patroon 2 Het is duidelijk dat niet elke stap dezelfd…" at bounding box center [572, 253] width 772 height 360
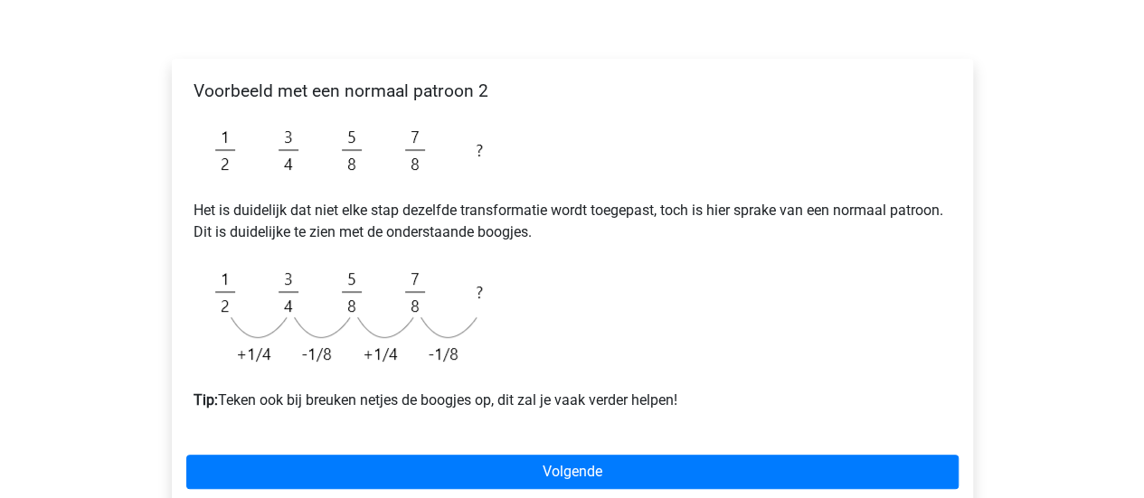
click at [725, 141] on div "Voorbeeld met een normaal patroon 2 Het is duidelijk dat niet elke stap dezelfd…" at bounding box center [572, 253] width 772 height 360
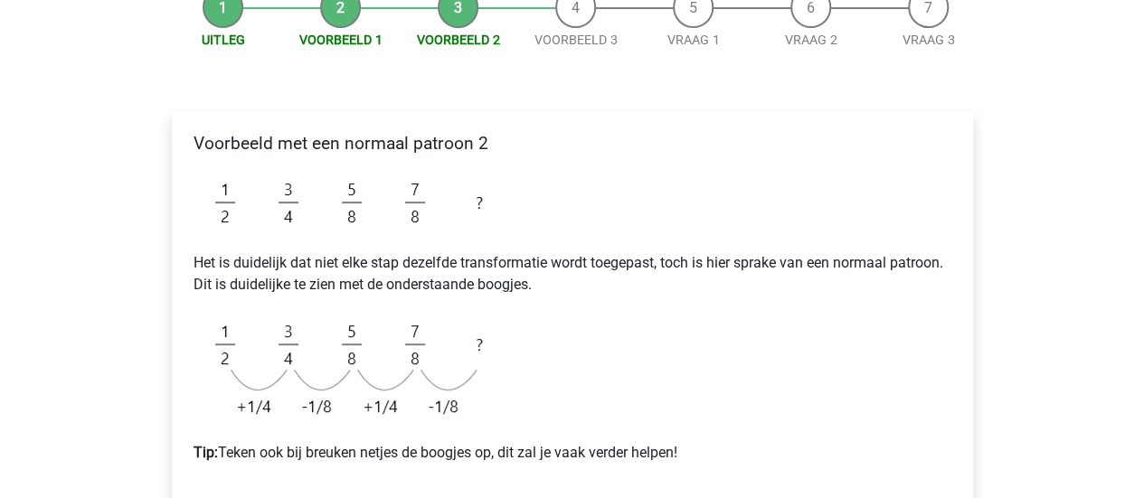
scroll to position [199, 0]
click at [698, 166] on div "Voorbeeld met een normaal patroon 2 Het is duidelijk dat niet elke stap dezelfd…" at bounding box center [572, 307] width 772 height 360
click at [639, 304] on div "Voorbeeld met een normaal patroon 2 Het is duidelijk dat niet elke stap dezelfd…" at bounding box center [572, 307] width 772 height 360
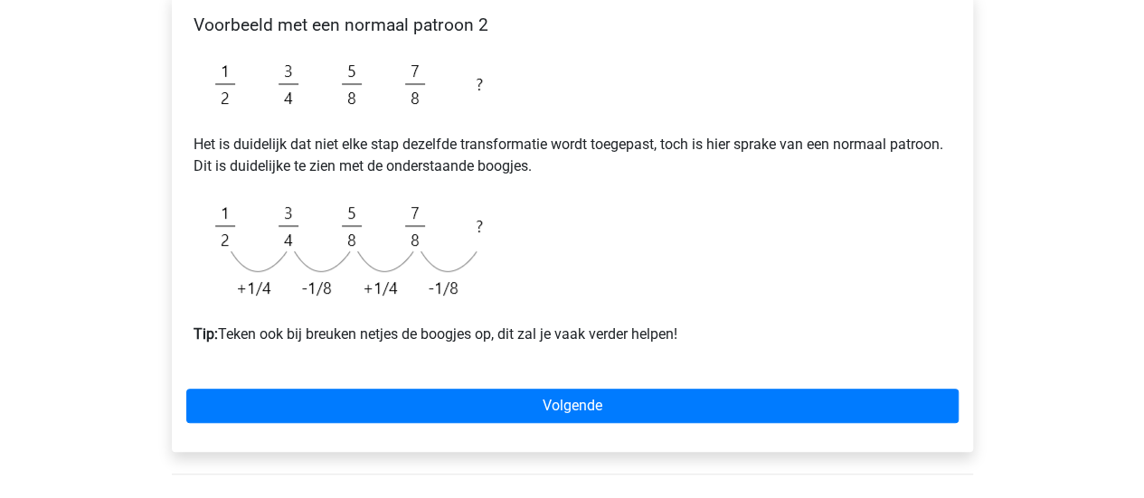
scroll to position [334, 0]
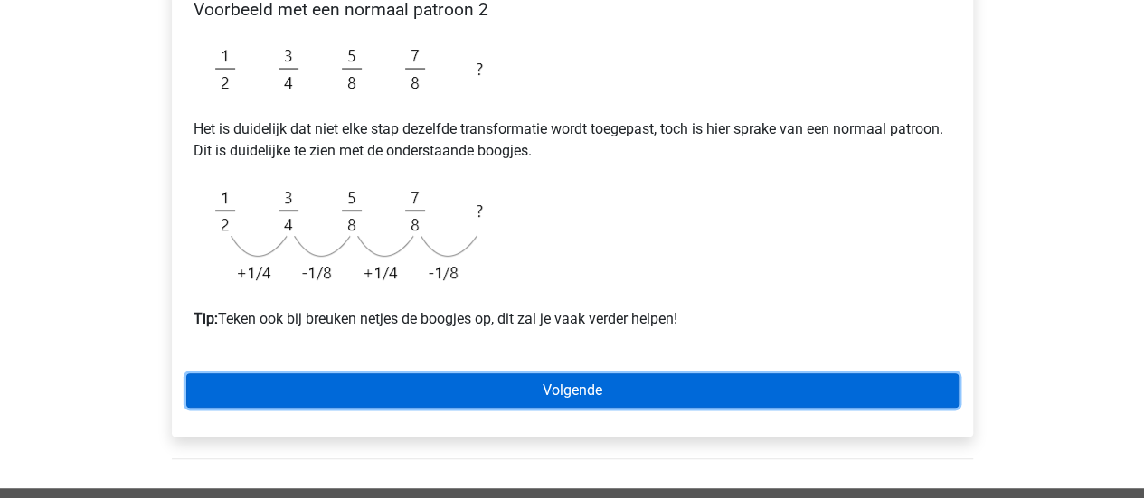
click at [437, 375] on link "Volgende" at bounding box center [572, 391] width 772 height 34
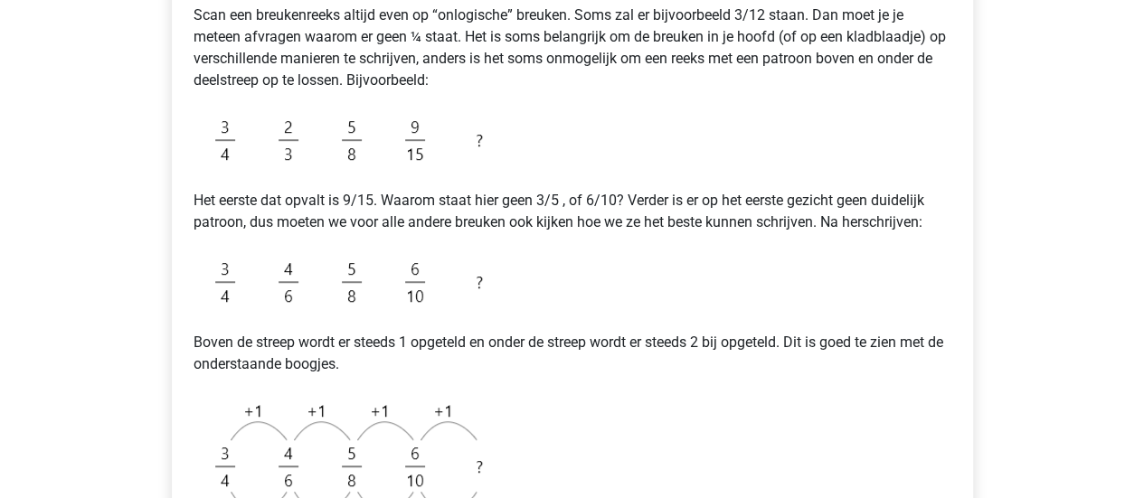
scroll to position [364, 0]
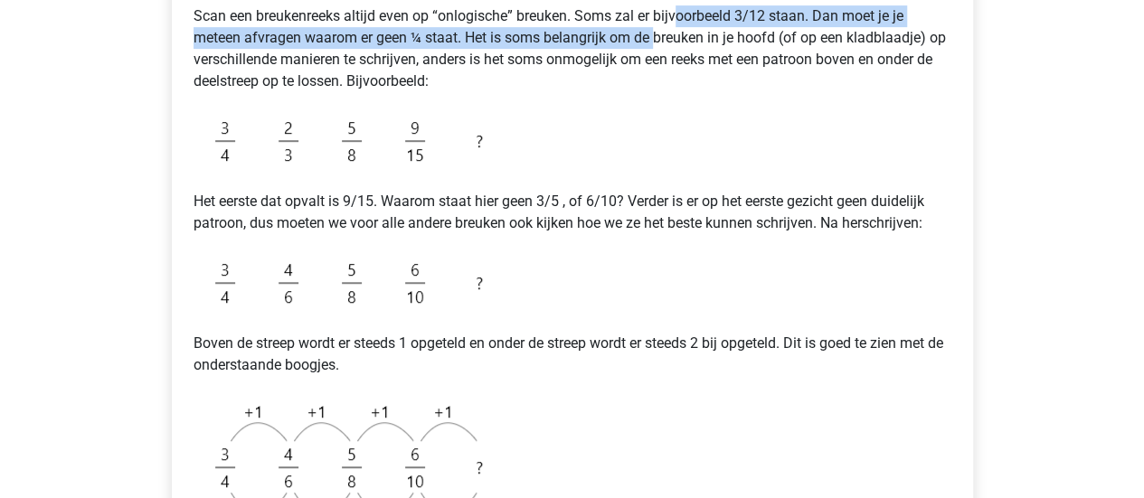
drag, startPoint x: 655, startPoint y: 28, endPoint x: 683, endPoint y: 26, distance: 28.1
click at [683, 26] on p "Scan een breukenreeks altijd even op “onlogische” breuken. Soms zal er bijvoorb…" at bounding box center [573, 48] width 758 height 87
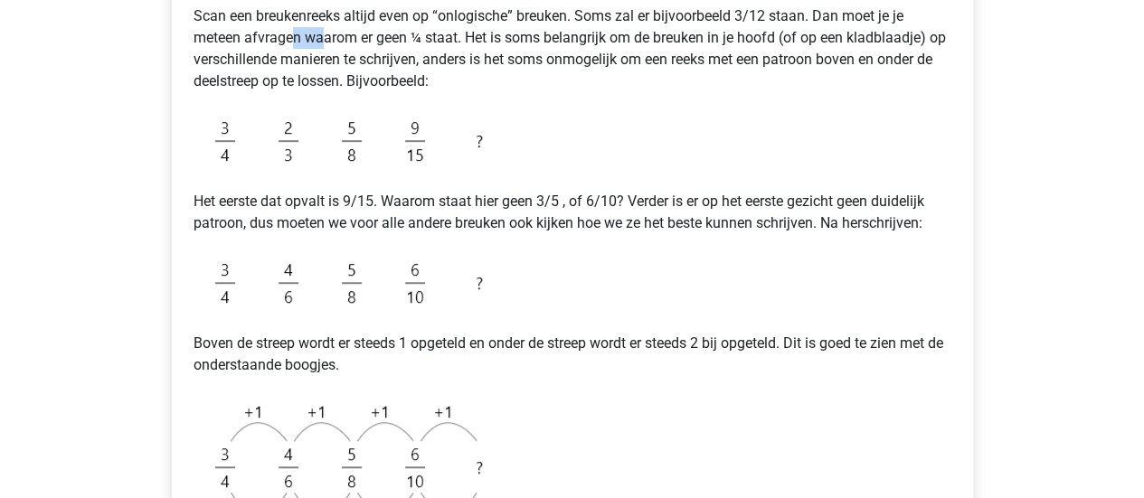
drag, startPoint x: 291, startPoint y: 44, endPoint x: 348, endPoint y: 50, distance: 57.2
click at [348, 50] on p "Scan een breukenreeks altijd even op “onlogische” breuken. Soms zal er bijvoorb…" at bounding box center [573, 48] width 758 height 87
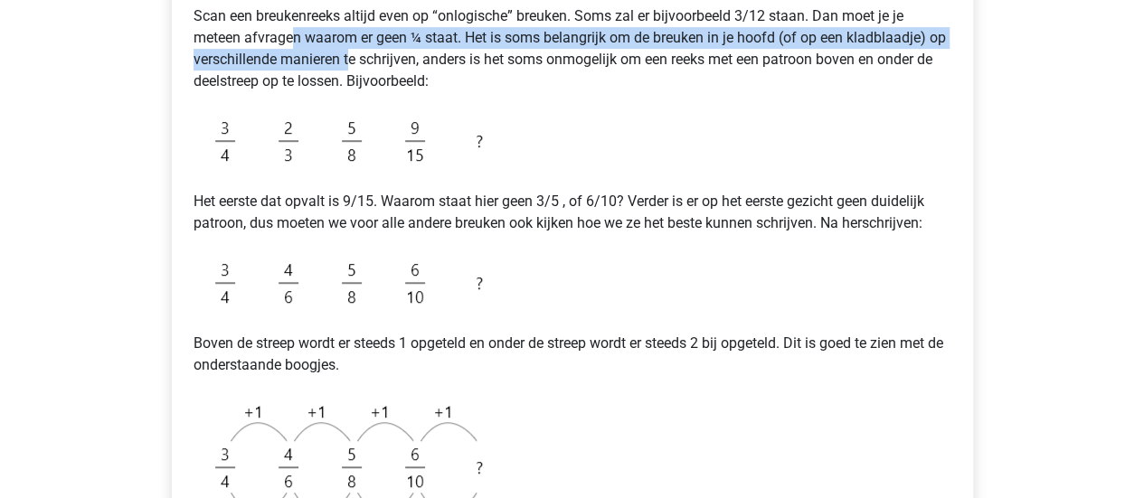
click at [348, 50] on p "Scan een breukenreeks altijd even op “onlogische” breuken. Soms zal er bijvoorb…" at bounding box center [573, 48] width 758 height 87
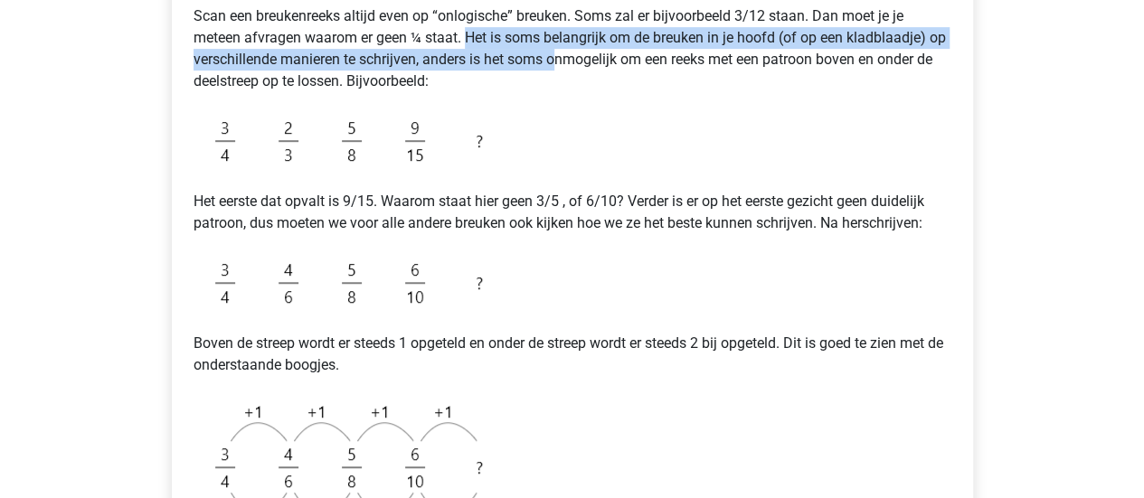
drag, startPoint x: 465, startPoint y: 35, endPoint x: 566, endPoint y: 52, distance: 102.8
click at [566, 52] on p "Scan een breukenreeks altijd even op “onlogische” breuken. Soms zal er bijvoorb…" at bounding box center [573, 48] width 758 height 87
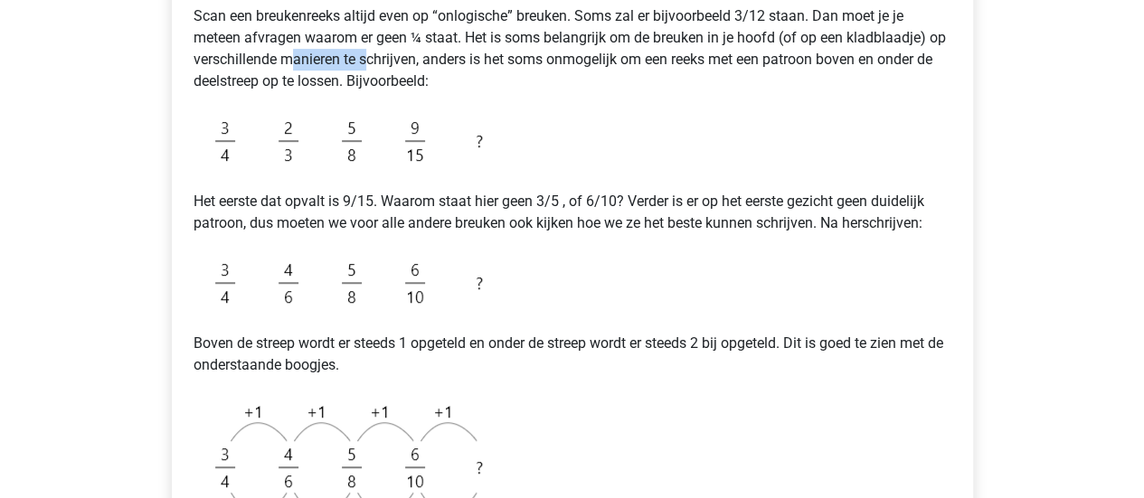
drag, startPoint x: 295, startPoint y: 62, endPoint x: 389, endPoint y: 62, distance: 94.1
click at [389, 62] on p "Scan een breukenreeks altijd even op “onlogische” breuken. Soms zal er bijvoorb…" at bounding box center [573, 48] width 758 height 87
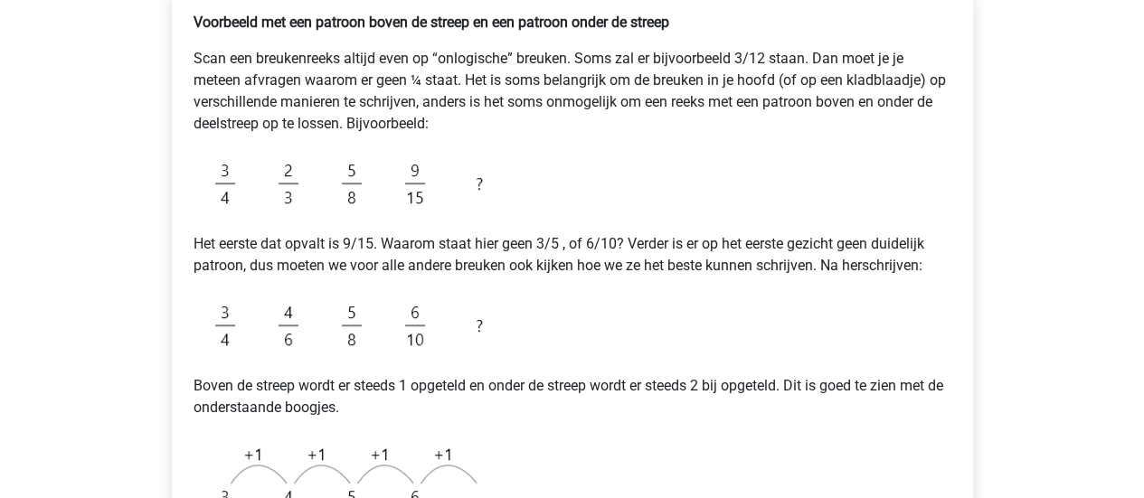
scroll to position [318, 0]
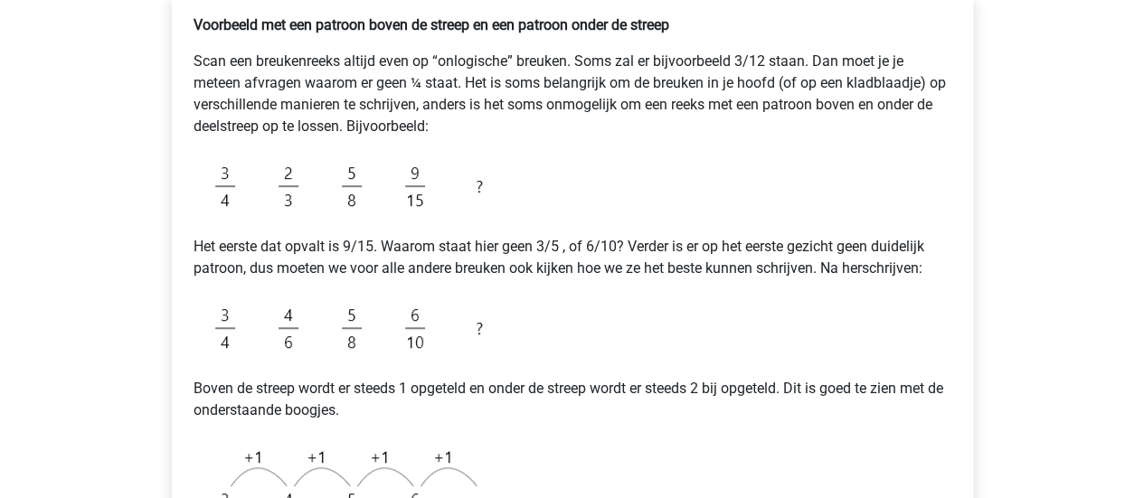
click at [421, 213] on img at bounding box center [352, 187] width 317 height 70
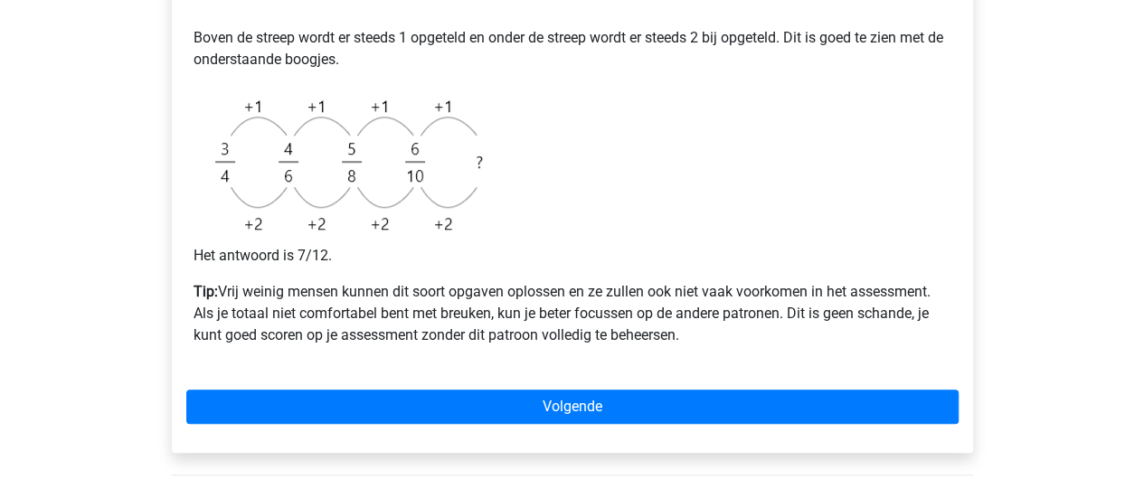
scroll to position [670, 0]
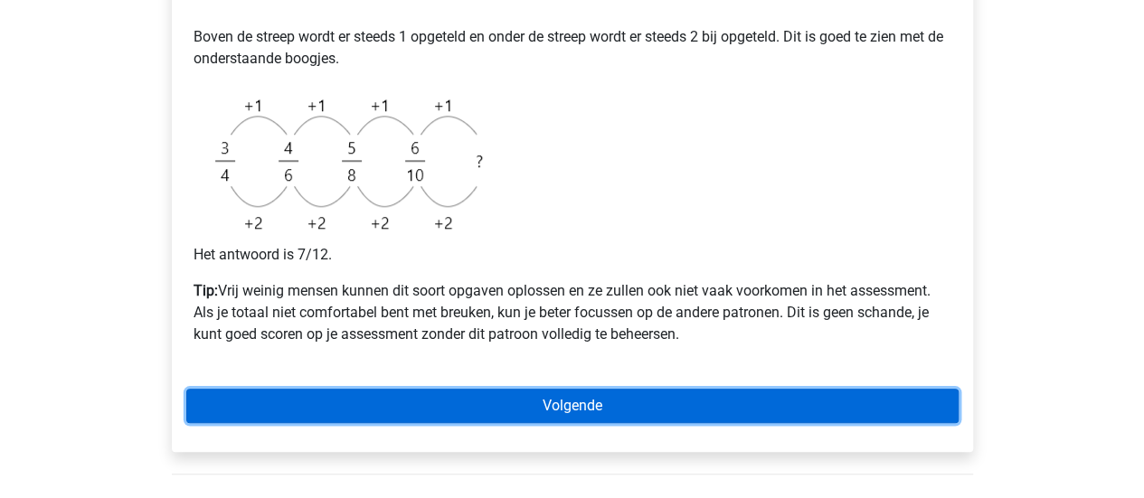
click at [506, 401] on link "Volgende" at bounding box center [572, 406] width 772 height 34
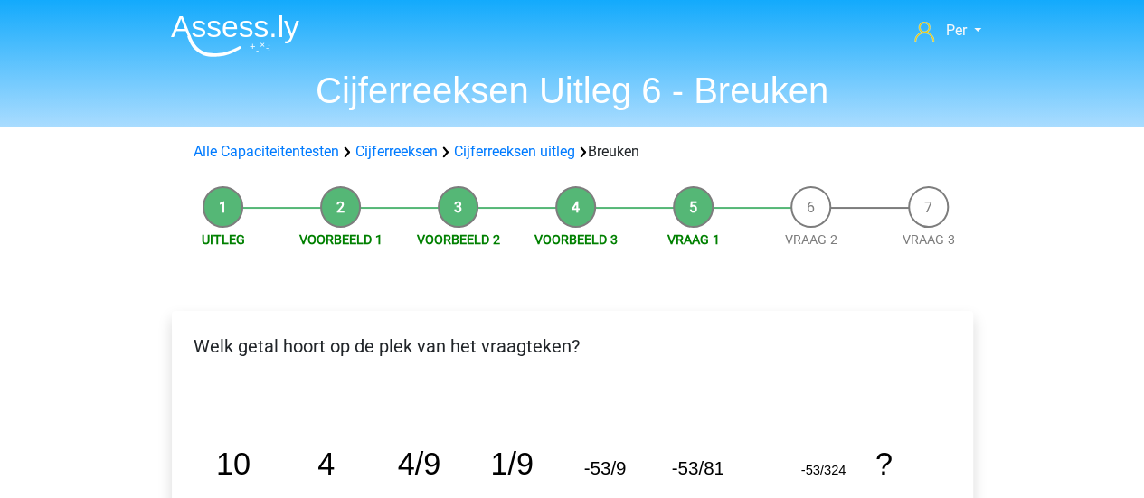
click at [476, 404] on icon "image/svg+xml 10 4 4/9 1/9 -53/9 -53/81 -53/324 ?" at bounding box center [572, 475] width 743 height 186
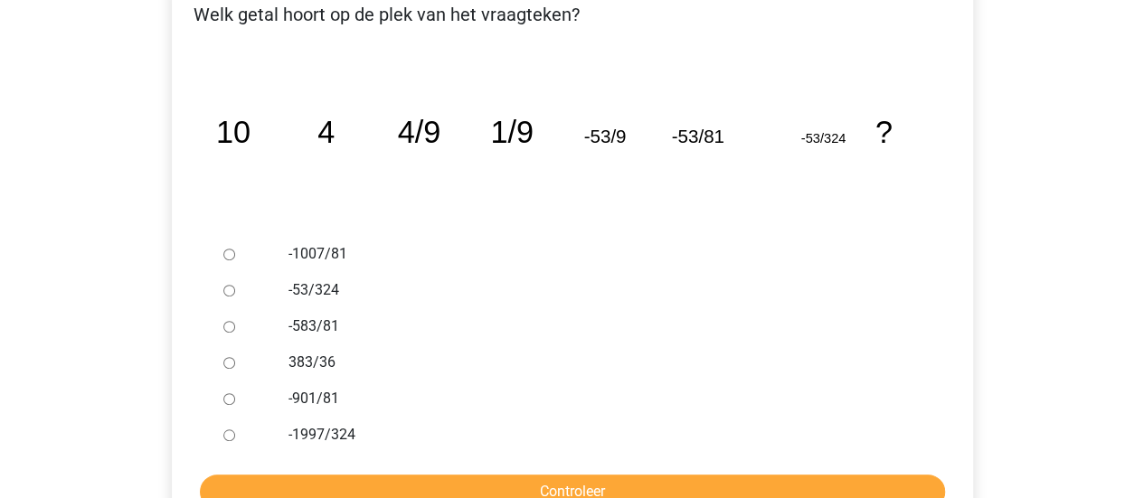
scroll to position [331, 0]
click at [566, 323] on label "-583/81" at bounding box center [602, 328] width 626 height 22
click at [235, 323] on input "-583/81" at bounding box center [229, 328] width 12 height 12
radio input "true"
click at [529, 346] on div "383/36" at bounding box center [601, 364] width 653 height 36
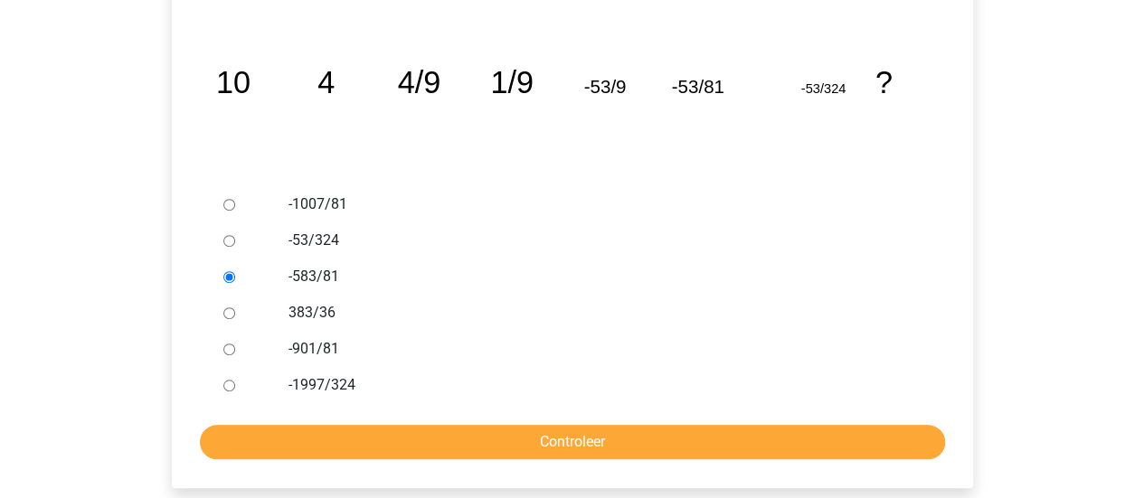
scroll to position [383, 0]
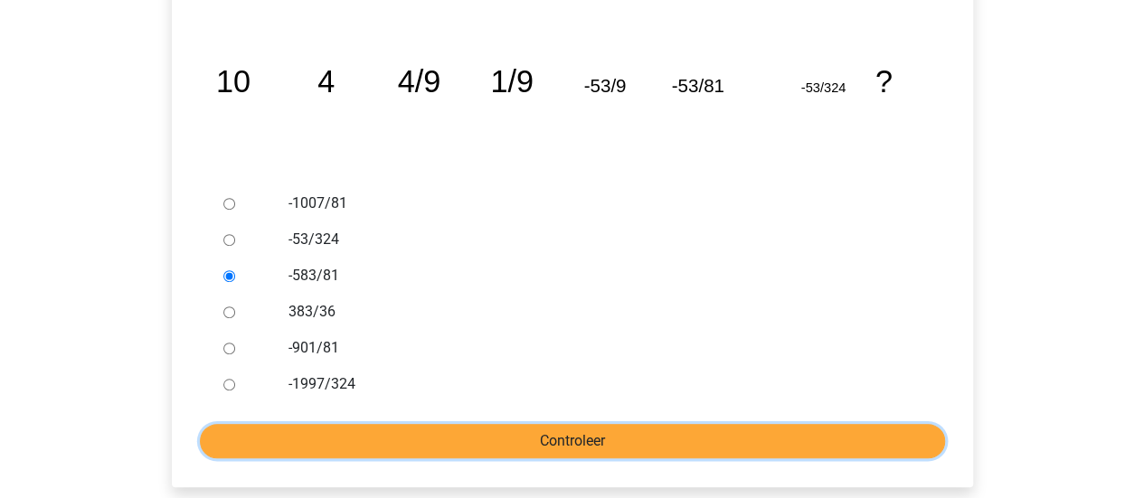
click at [508, 428] on input "Controleer" at bounding box center [572, 441] width 745 height 34
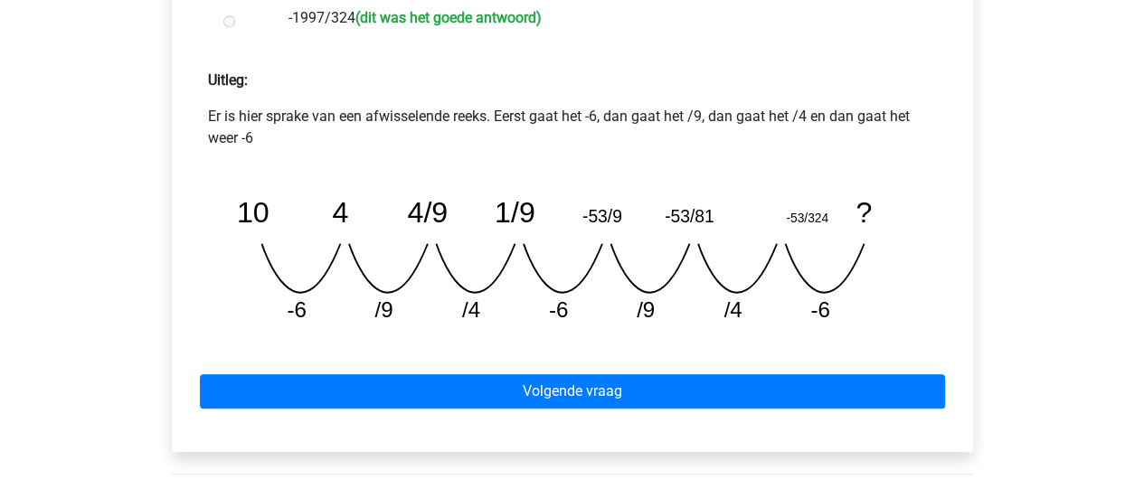
scroll to position [753, 0]
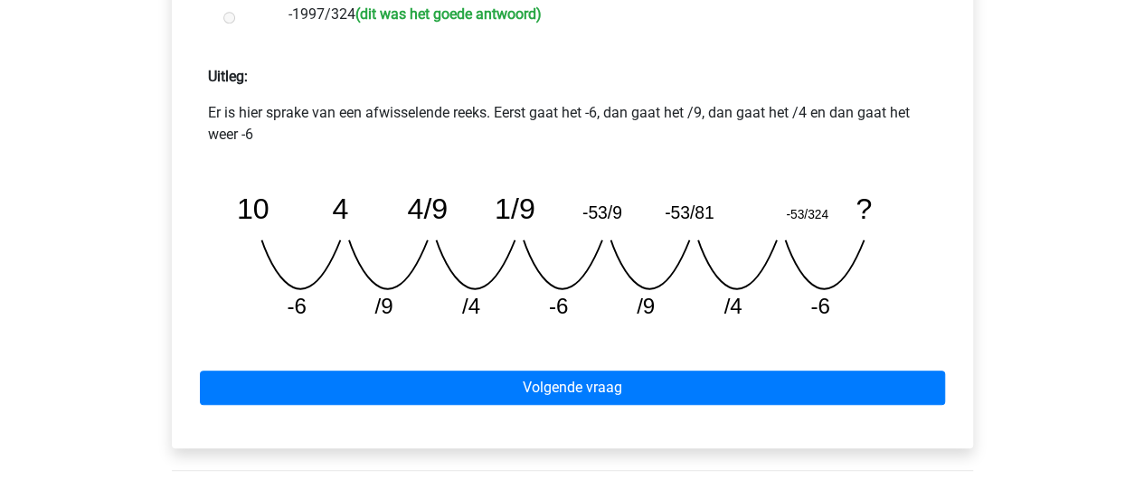
click at [586, 324] on icon "image/svg+xml 10 4 4/9 1/9 -53/9 -53/81 -53/324 ? -6 /9 /4 -6 /9 /4 -6" at bounding box center [573, 247] width 700 height 175
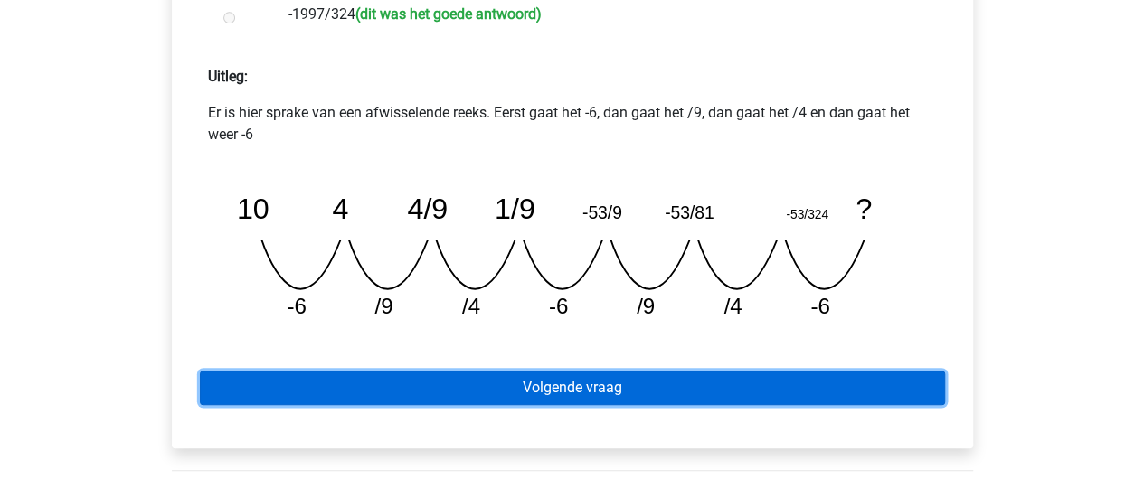
click at [633, 374] on link "Volgende vraag" at bounding box center [572, 388] width 745 height 34
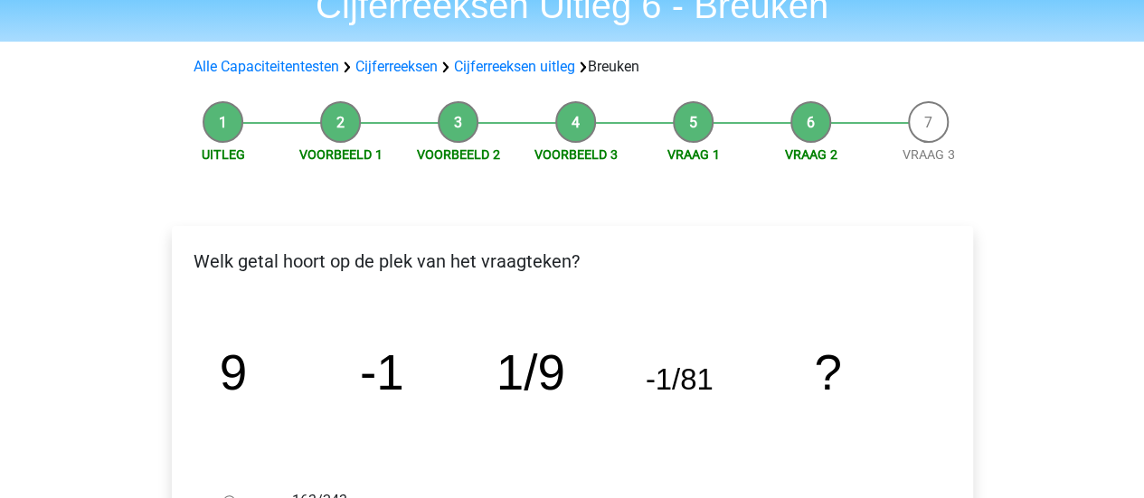
scroll to position [86, 0]
click at [686, 399] on icon "image/svg+xml 9 -1 1/9 -1/81 ?" at bounding box center [572, 389] width 743 height 186
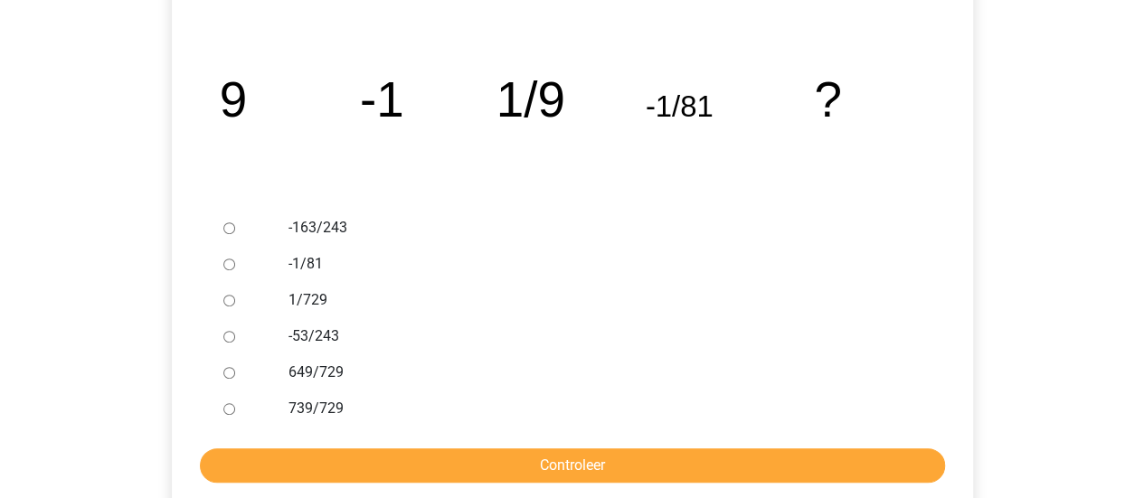
scroll to position [363, 0]
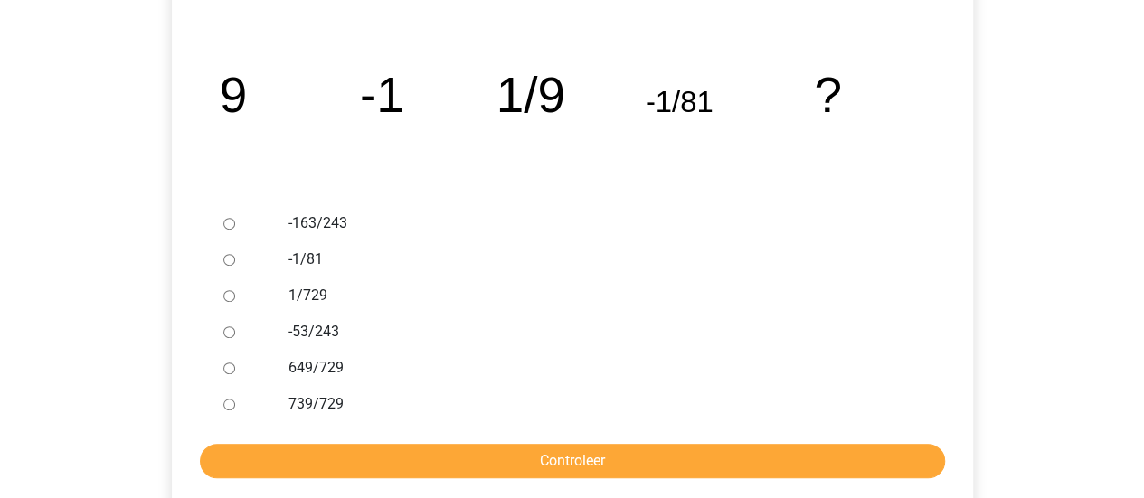
click at [297, 258] on label "-1/81" at bounding box center [602, 260] width 626 height 22
click at [235, 258] on input "-1/81" at bounding box center [229, 260] width 12 height 12
radio input "true"
click at [419, 442] on form "-163/243 -1/81 1/729 -53/243 649/729 739/729 Controleer" at bounding box center [572, 341] width 772 height 273
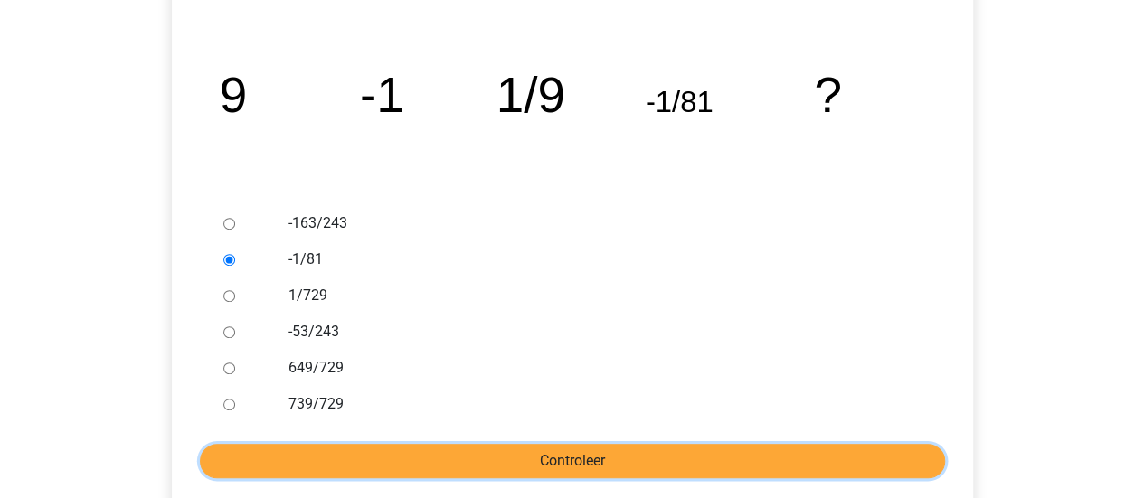
click at [443, 450] on input "Controleer" at bounding box center [572, 461] width 745 height 34
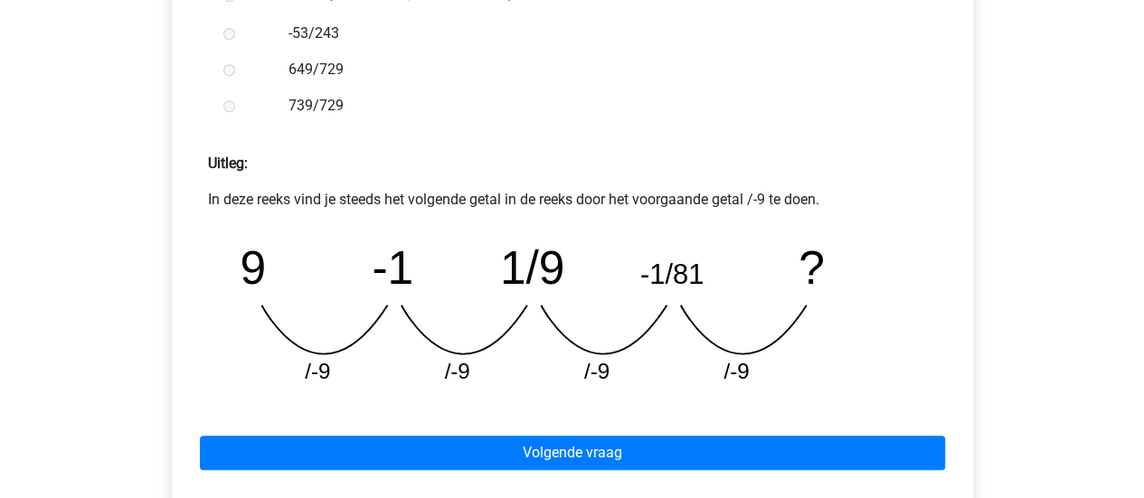
scroll to position [667, 0]
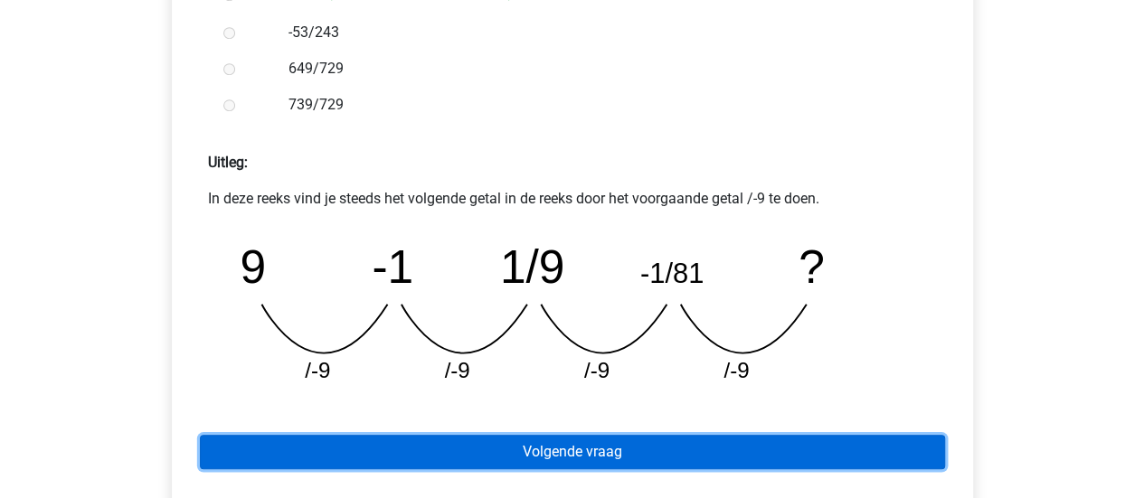
click at [532, 440] on link "Volgende vraag" at bounding box center [572, 452] width 745 height 34
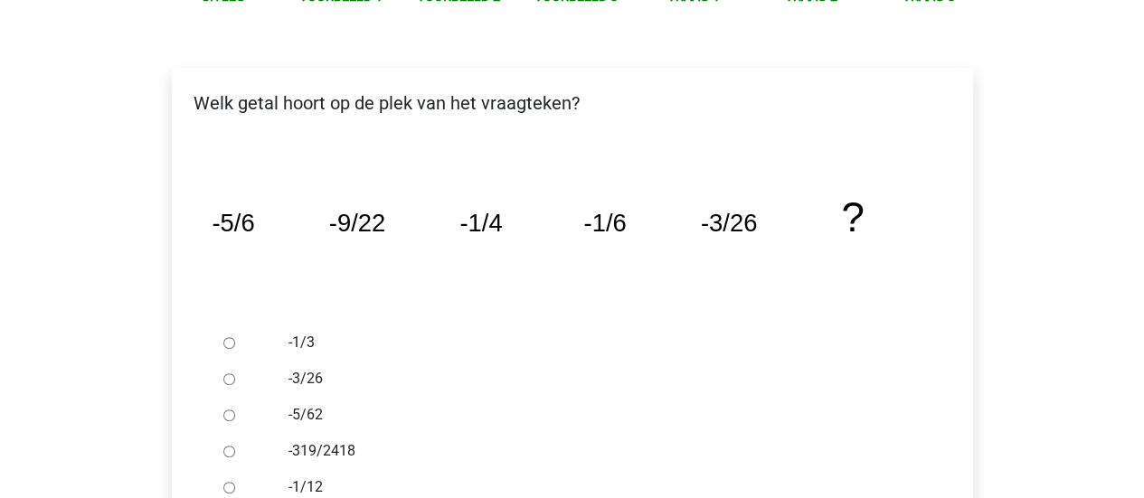
scroll to position [245, 0]
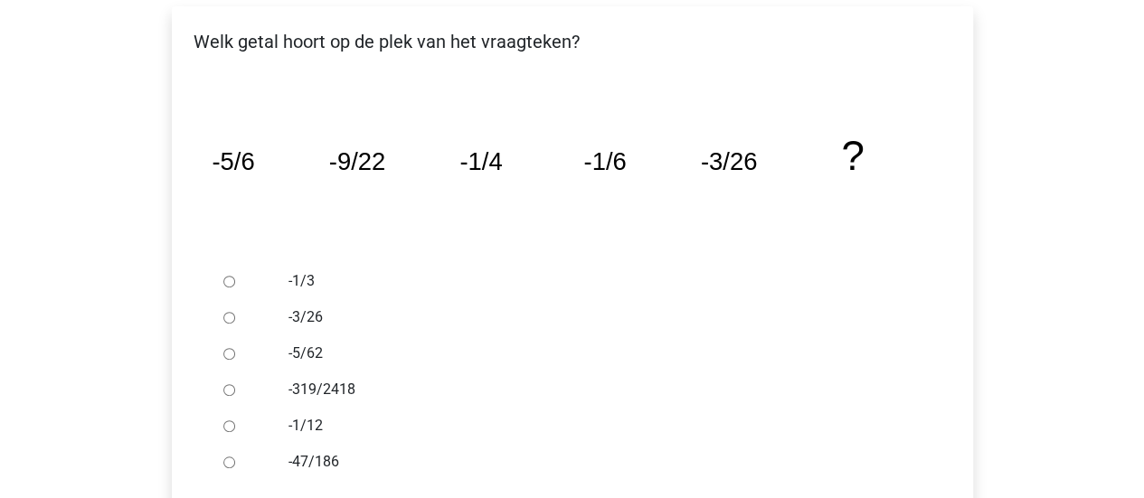
scroll to position [316, 0]
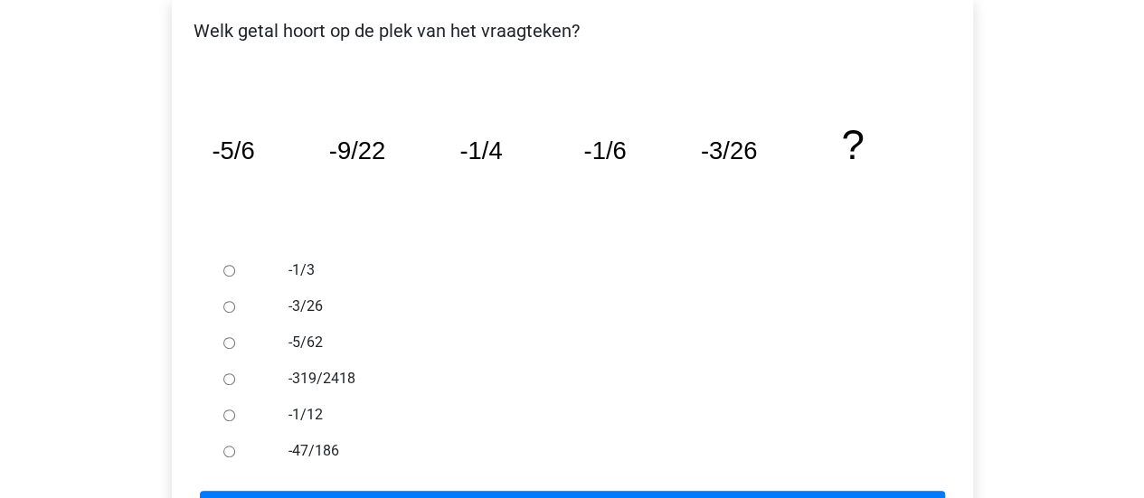
click at [378, 166] on icon "image/svg+xml -5/6 -9/22 -1/4 -1/6 -3/26 ?" at bounding box center [572, 159] width 743 height 186
click at [575, 308] on label "-3/26" at bounding box center [602, 307] width 626 height 22
click at [235, 308] on input "-3/26" at bounding box center [229, 307] width 12 height 12
radio input "true"
click at [575, 308] on label "-3/26" at bounding box center [602, 307] width 626 height 22
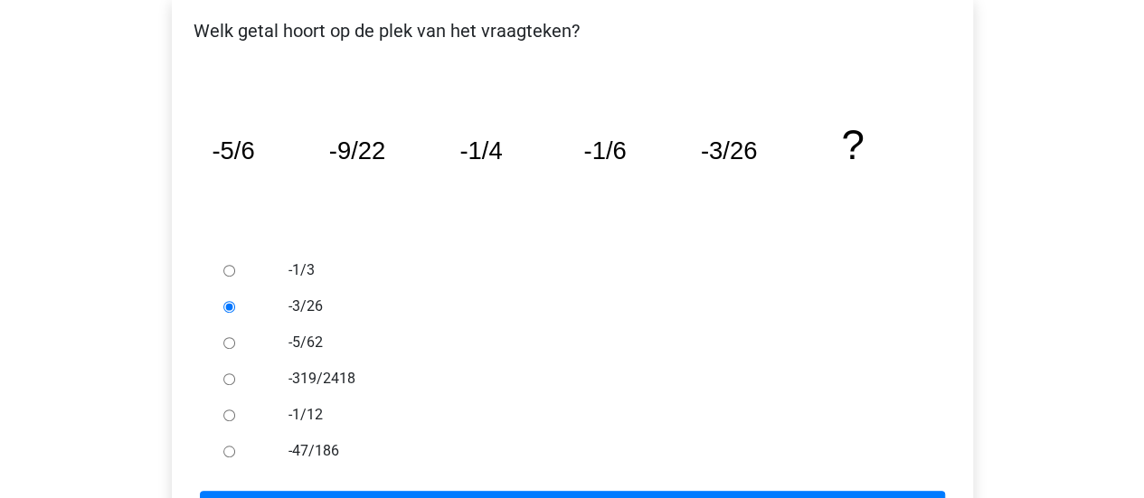
click at [235, 308] on input "-3/26" at bounding box center [229, 307] width 12 height 12
click at [570, 306] on label "-3/26" at bounding box center [602, 307] width 626 height 22
click at [235, 306] on input "-3/26" at bounding box center [229, 307] width 12 height 12
click at [234, 414] on div at bounding box center [246, 415] width 60 height 36
click at [232, 414] on input "-1/12" at bounding box center [229, 416] width 12 height 12
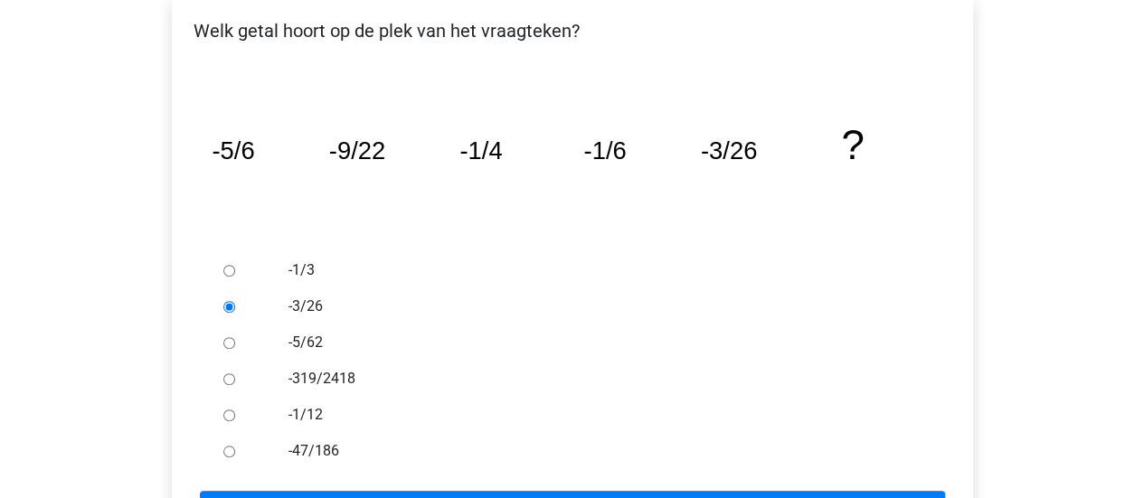
radio input "true"
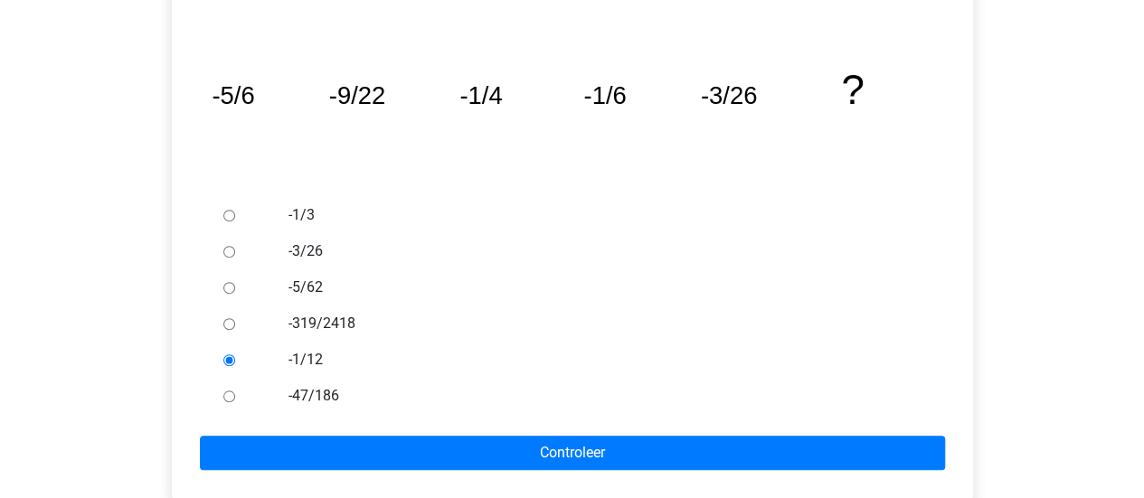
scroll to position [372, 0]
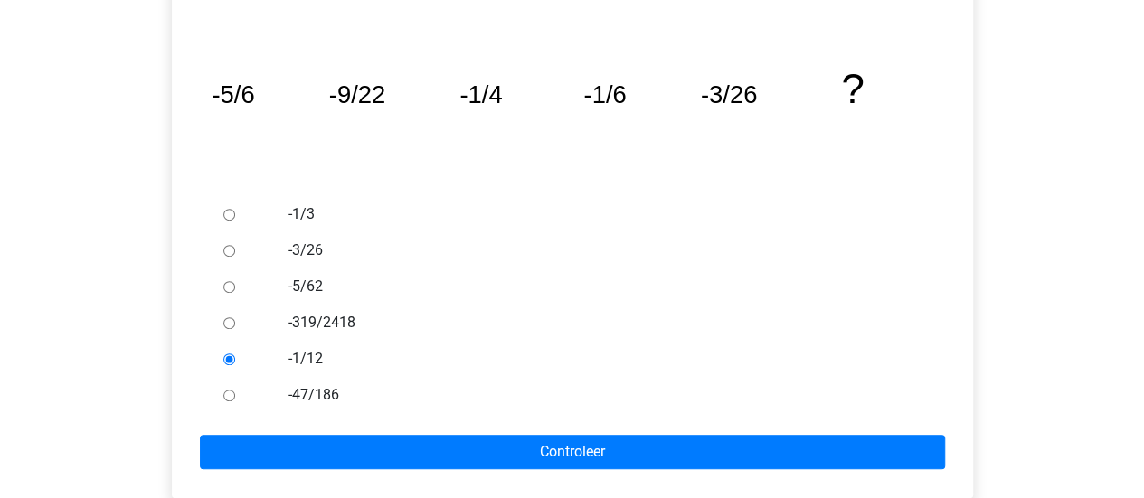
click at [380, 430] on form "-1/3 -3/26 -5/62 -319/2418 -1/12 -47/186 Controleer" at bounding box center [572, 332] width 772 height 273
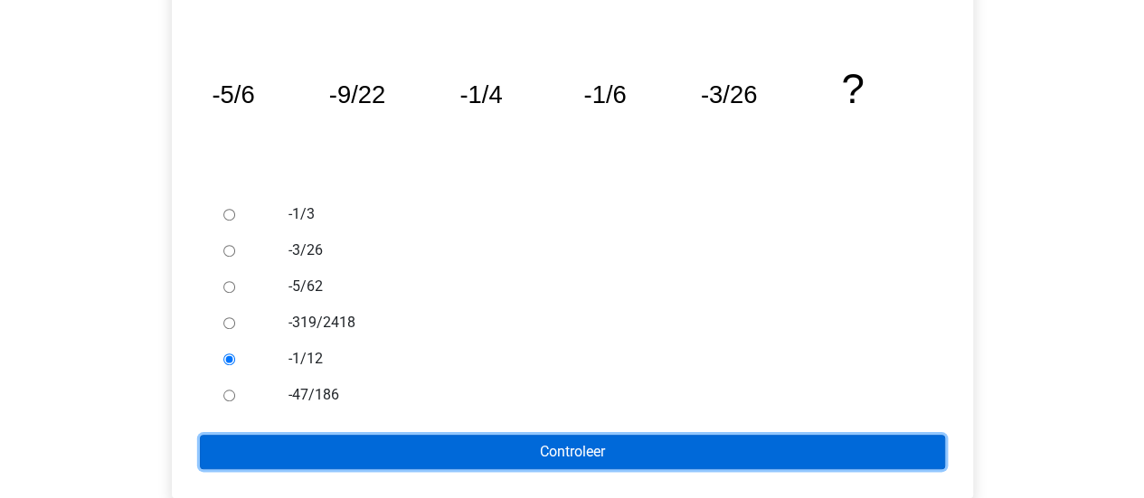
click at [389, 461] on input "Controleer" at bounding box center [572, 452] width 745 height 34
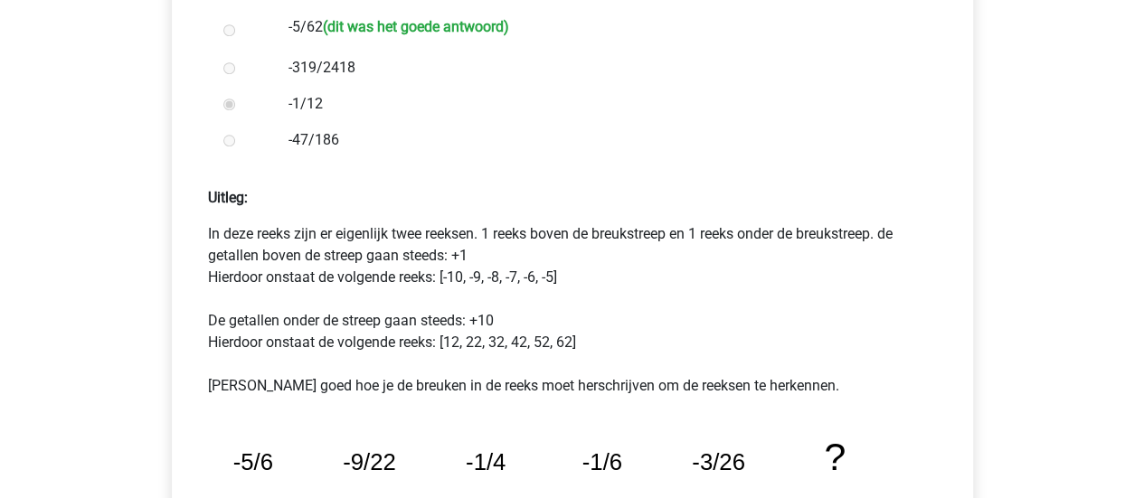
scroll to position [632, 0]
drag, startPoint x: 235, startPoint y: 234, endPoint x: 290, endPoint y: 240, distance: 55.4
click at [290, 240] on p "In deze reeks zijn er eigenlijk twee reeksen. 1 reeks boven de breukstreep en 1…" at bounding box center [572, 310] width 729 height 174
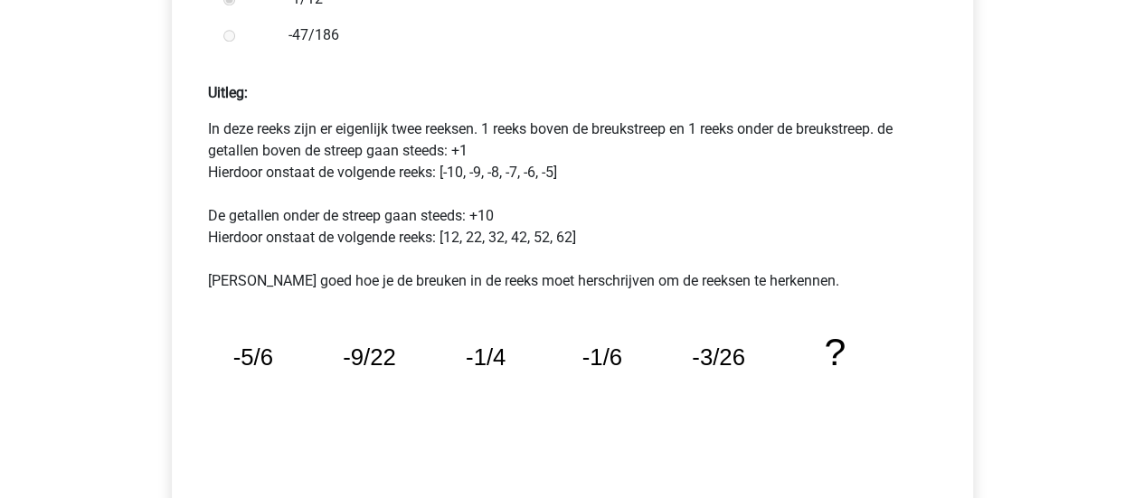
scroll to position [735, 0]
drag, startPoint x: 232, startPoint y: 153, endPoint x: 351, endPoint y: 149, distance: 119.4
click at [351, 149] on p "In deze reeks zijn er eigenlijk twee reeksen. 1 reeks boven de breukstreep en 1…" at bounding box center [572, 206] width 729 height 174
click at [353, 160] on p "In deze reeks zijn er eigenlijk twee reeksen. 1 reeks boven de breukstreep en 1…" at bounding box center [572, 206] width 729 height 174
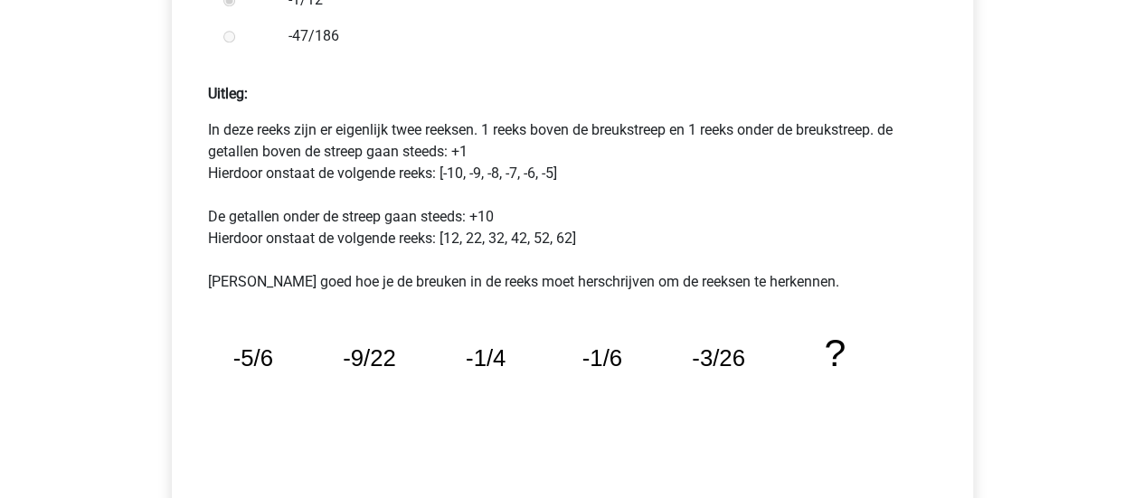
click at [353, 160] on p "In deze reeks zijn er eigenlijk twee reeksen. 1 reeks boven de breukstreep en 1…" at bounding box center [572, 206] width 729 height 174
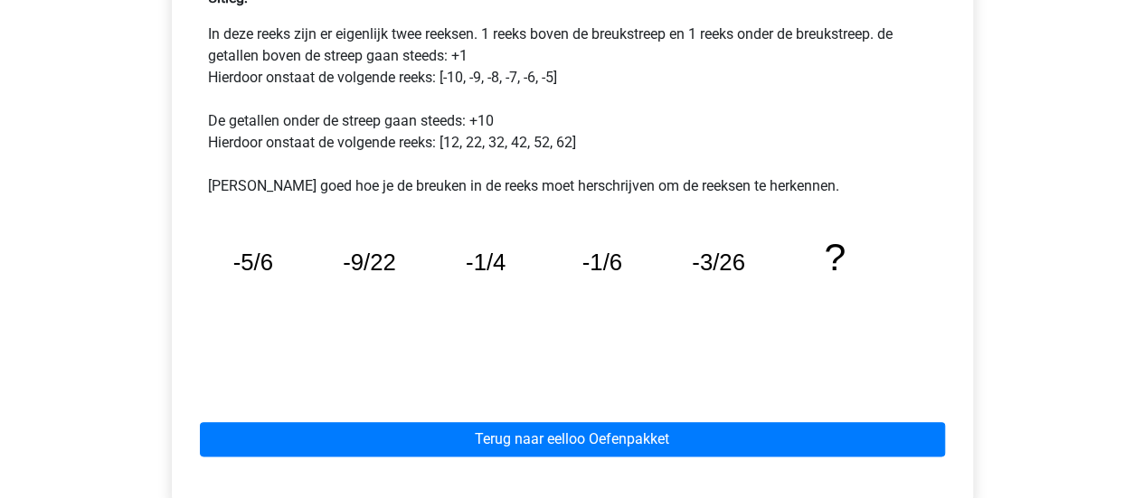
scroll to position [832, 0]
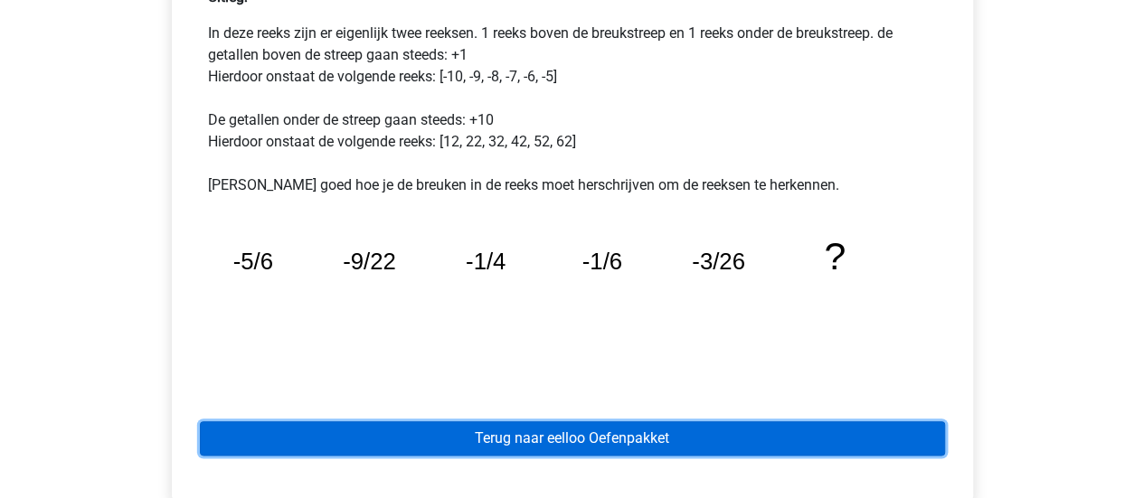
click at [582, 430] on link "Terug naar eelloo Oefenpakket" at bounding box center [572, 438] width 745 height 34
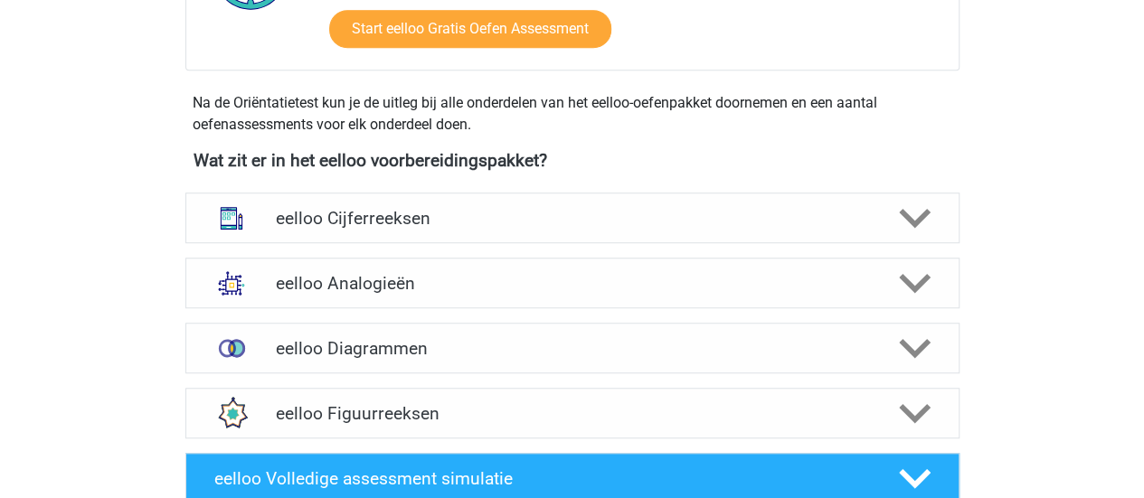
scroll to position [719, 0]
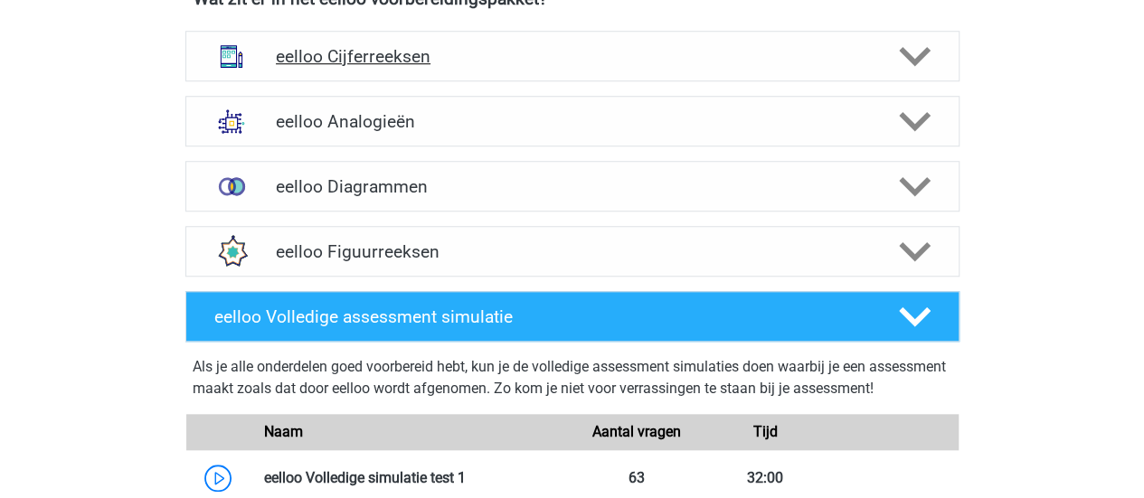
click at [423, 62] on h4 "eelloo Cijferreeksen" at bounding box center [572, 56] width 592 height 21
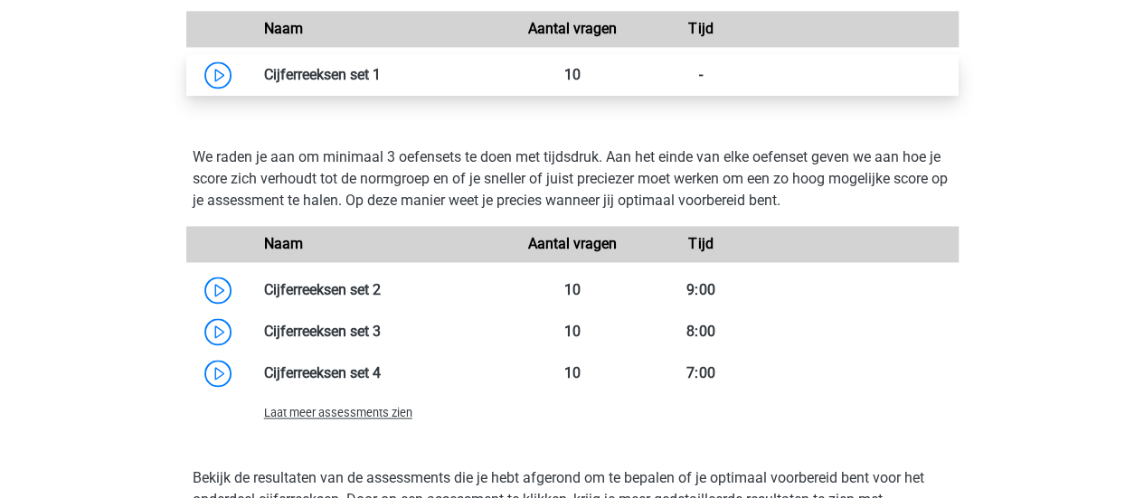
scroll to position [1190, 0]
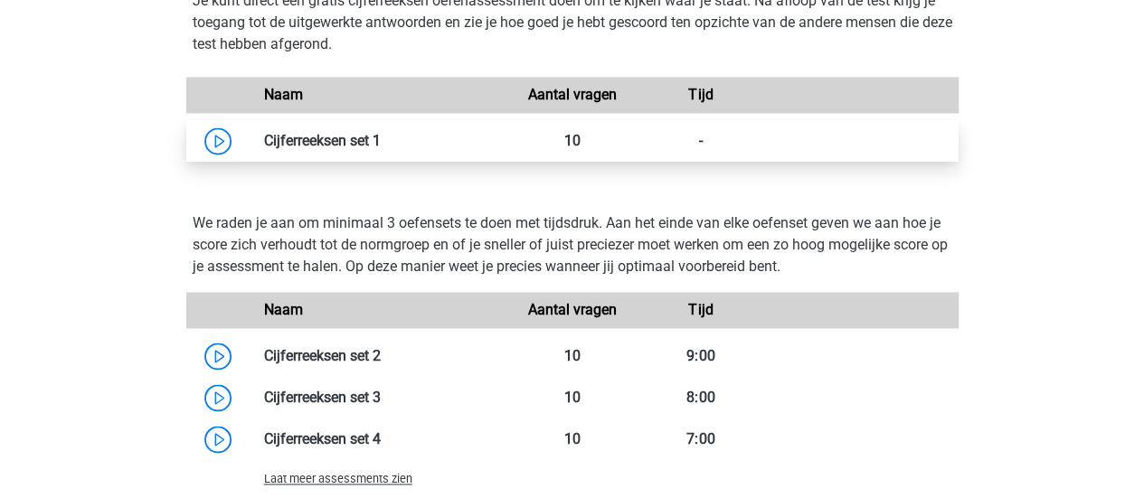
click at [381, 132] on link at bounding box center [381, 140] width 0 height 17
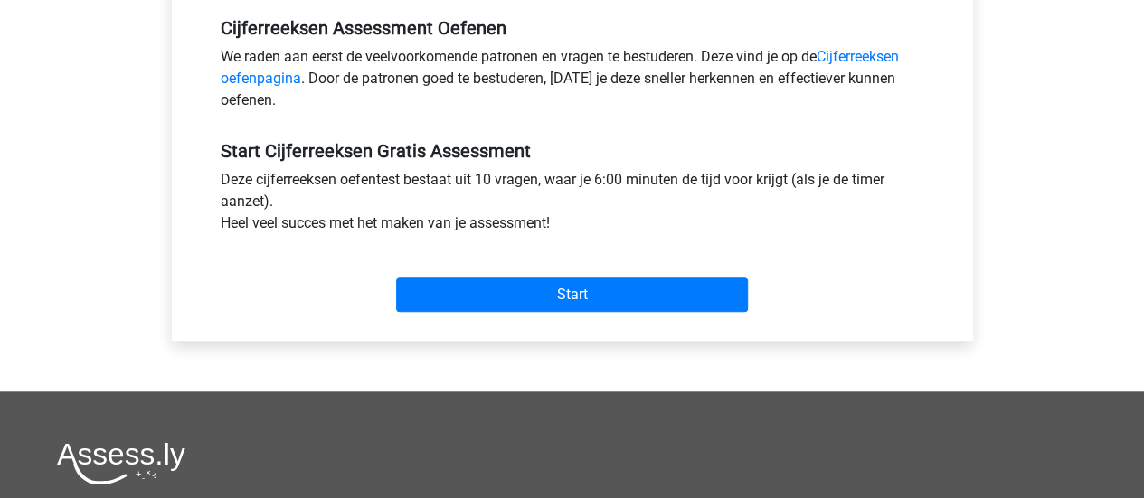
scroll to position [563, 0]
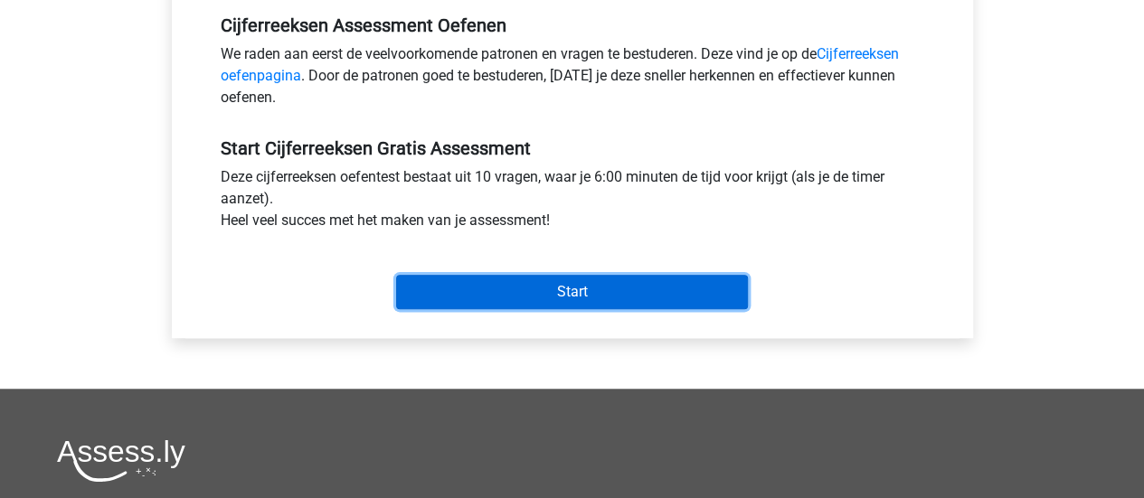
click at [641, 290] on input "Start" at bounding box center [572, 292] width 352 height 34
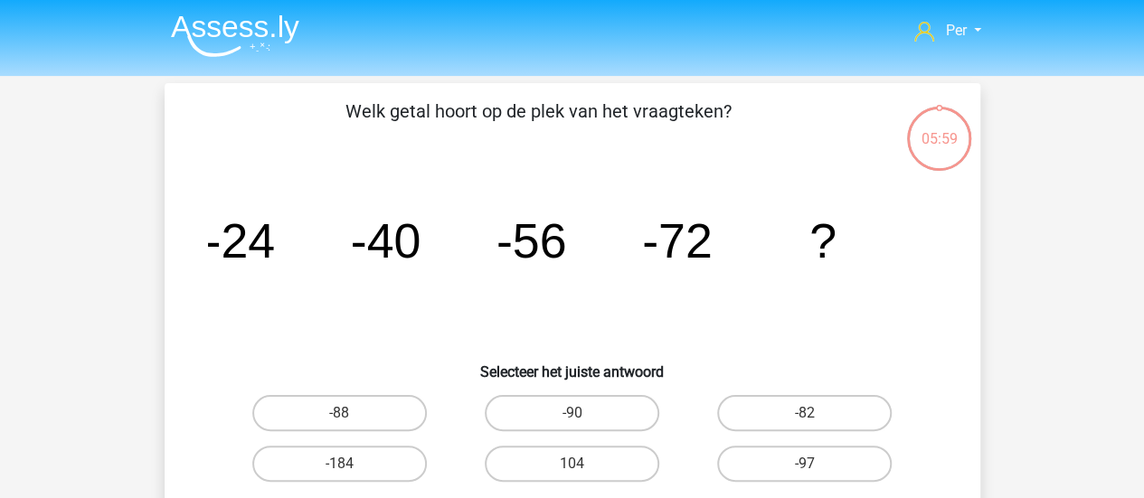
click at [641, 290] on icon "image/svg+xml -24 -40 -56 -72 ?" at bounding box center [572, 257] width 729 height 183
click at [375, 411] on label "-88" at bounding box center [339, 413] width 175 height 36
click at [351, 413] on input "-88" at bounding box center [345, 419] width 12 height 12
radio input "true"
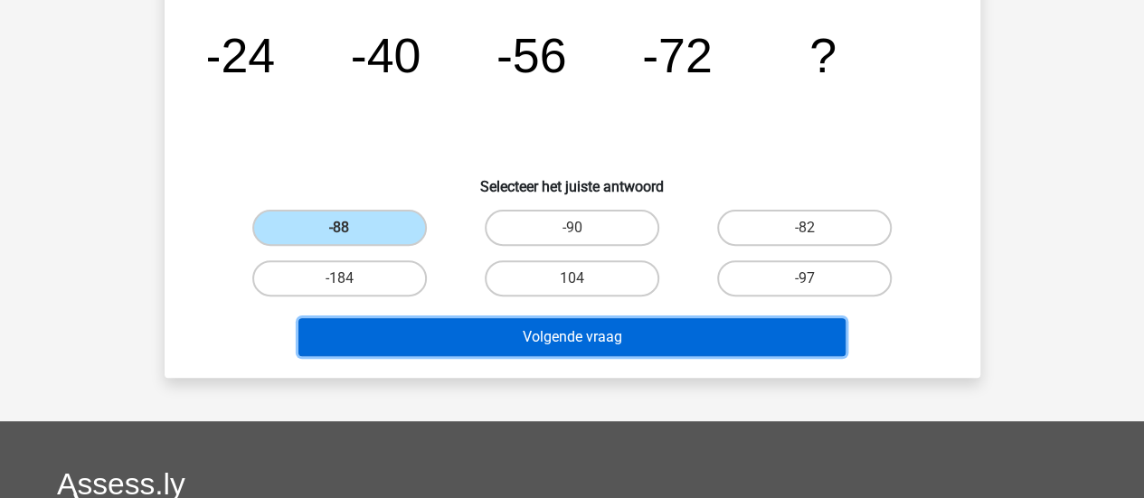
click at [560, 330] on button "Volgende vraag" at bounding box center [571, 337] width 547 height 38
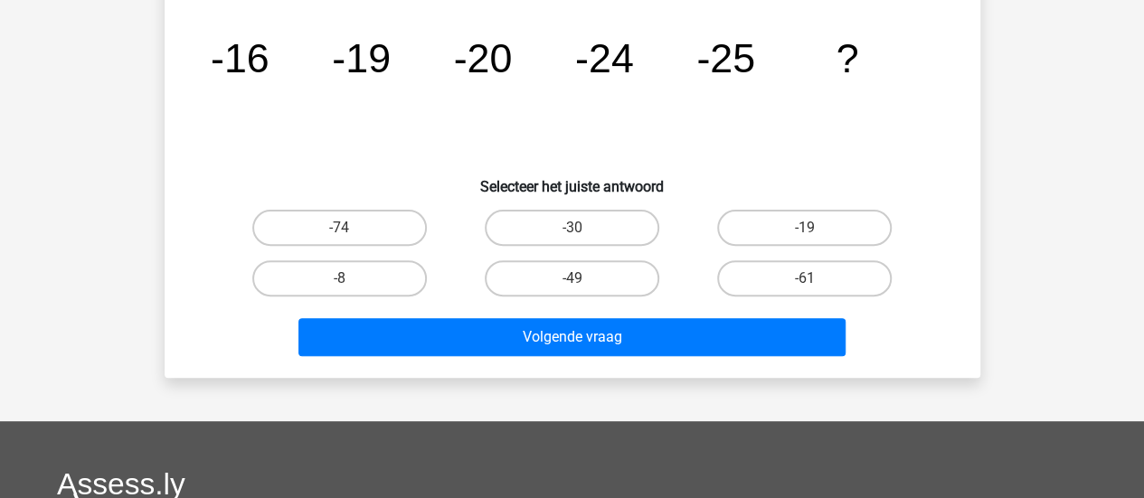
scroll to position [83, 0]
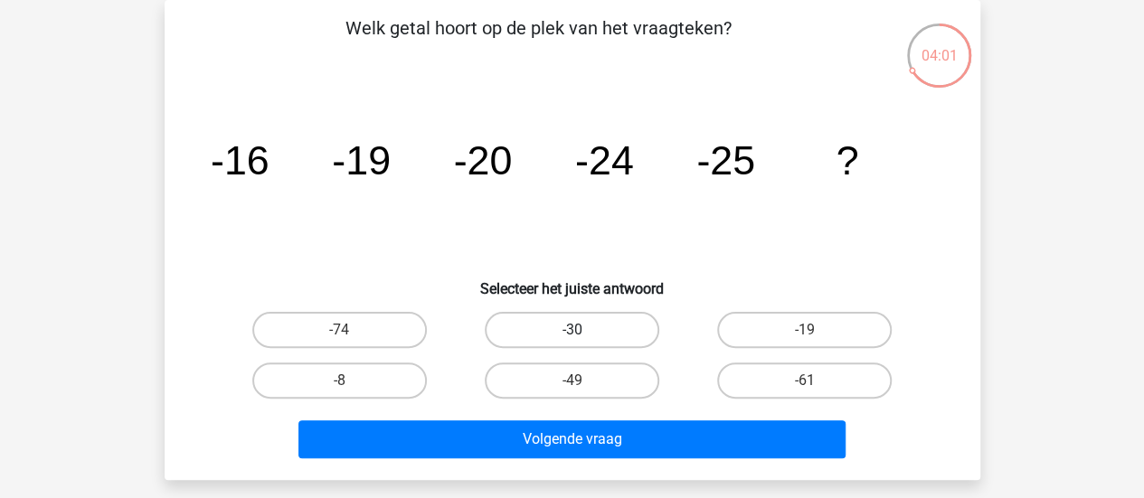
click at [548, 336] on label "-30" at bounding box center [572, 330] width 175 height 36
click at [572, 336] on input "-30" at bounding box center [578, 336] width 12 height 12
radio input "true"
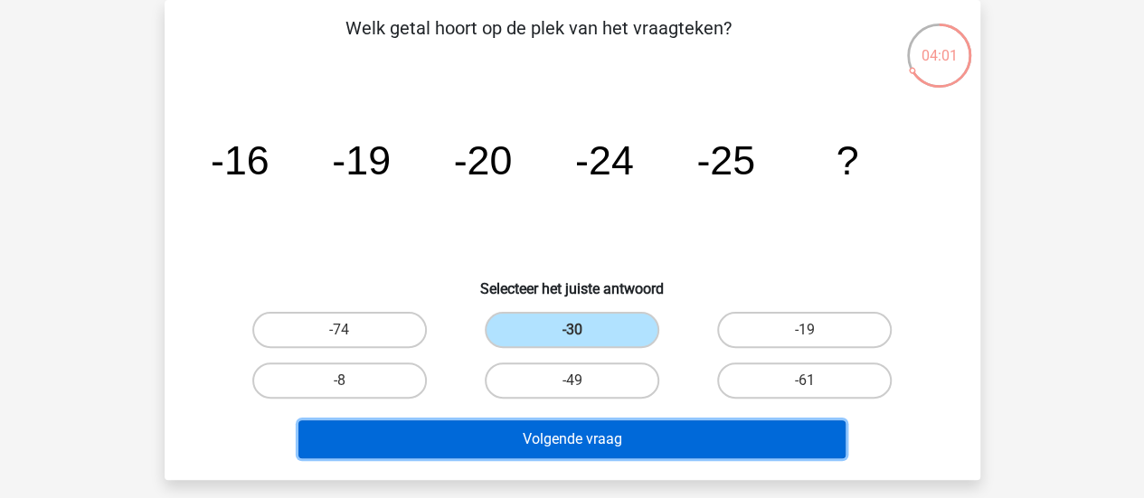
click at [559, 439] on button "Volgende vraag" at bounding box center [571, 440] width 547 height 38
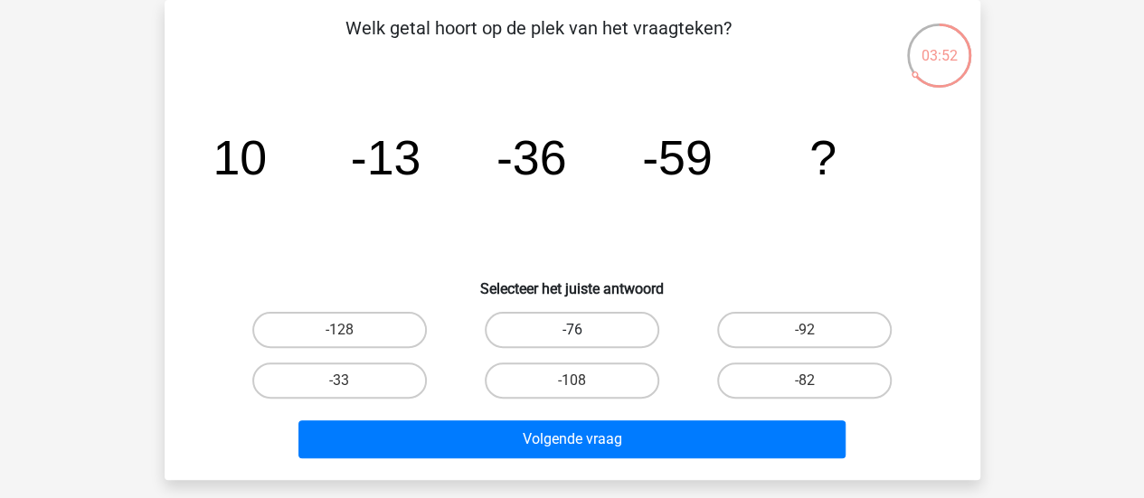
click at [599, 321] on label "-76" at bounding box center [572, 330] width 175 height 36
click at [583, 330] on input "-76" at bounding box center [578, 336] width 12 height 12
radio input "true"
click at [763, 383] on label "-82" at bounding box center [804, 381] width 175 height 36
click at [805, 383] on input "-82" at bounding box center [811, 387] width 12 height 12
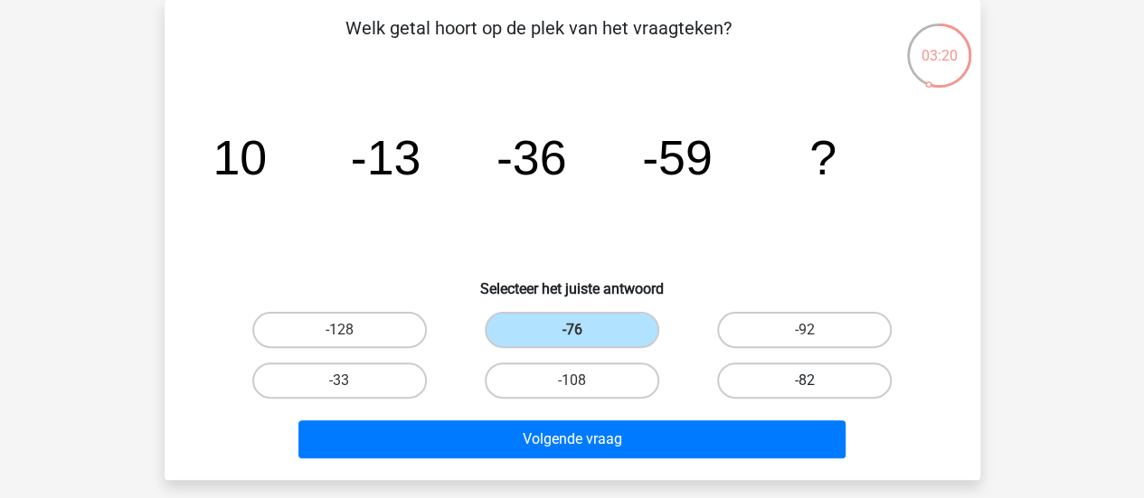
radio input "true"
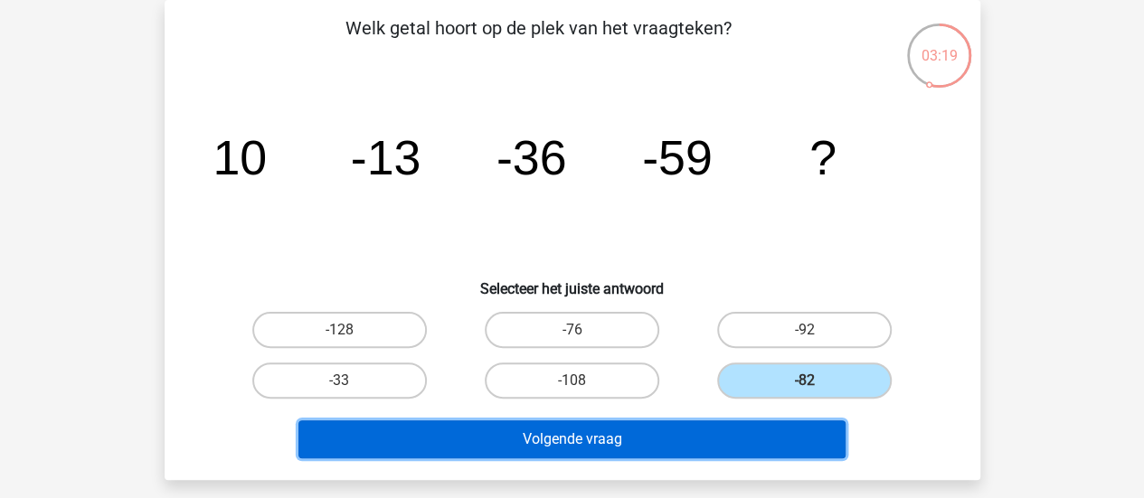
click at [715, 422] on button "Volgende vraag" at bounding box center [571, 440] width 547 height 38
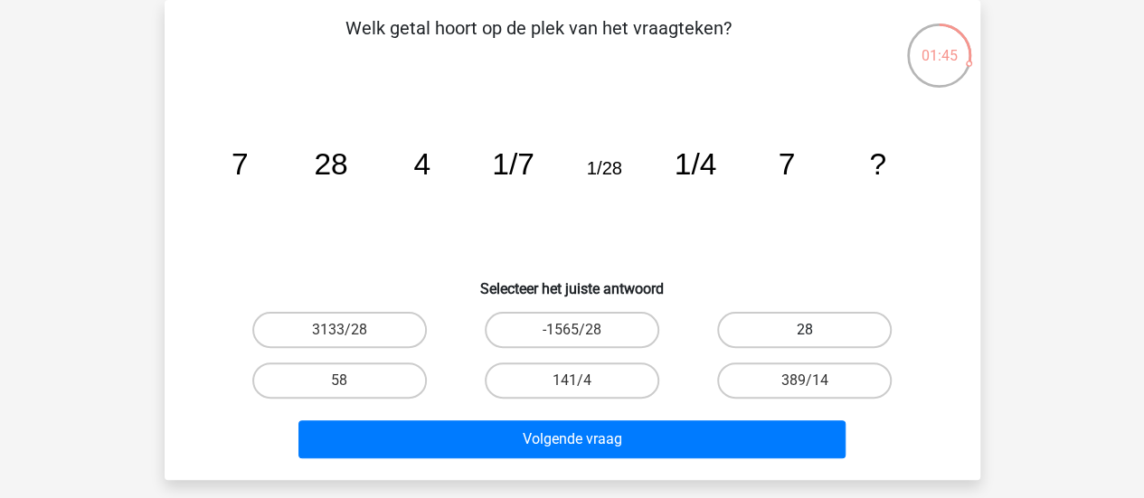
click at [778, 322] on label "28" at bounding box center [804, 330] width 175 height 36
click at [805, 330] on input "28" at bounding box center [811, 336] width 12 height 12
radio input "true"
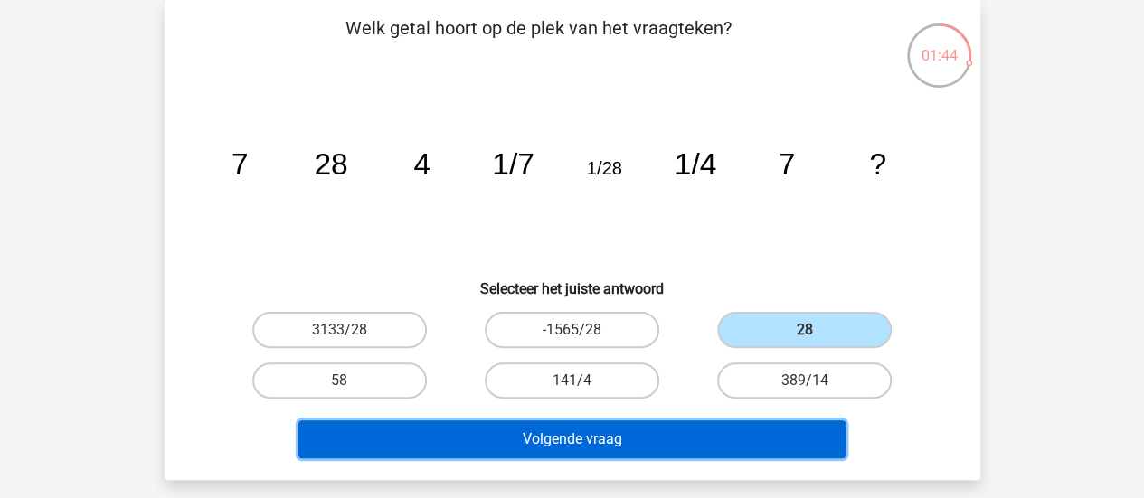
click at [642, 440] on button "Volgende vraag" at bounding box center [571, 440] width 547 height 38
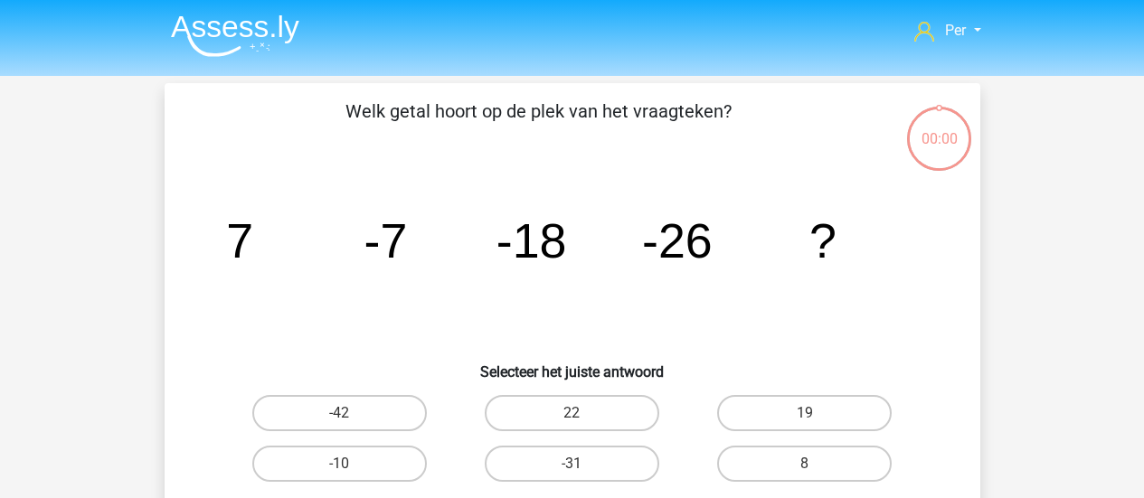
scroll to position [83, 0]
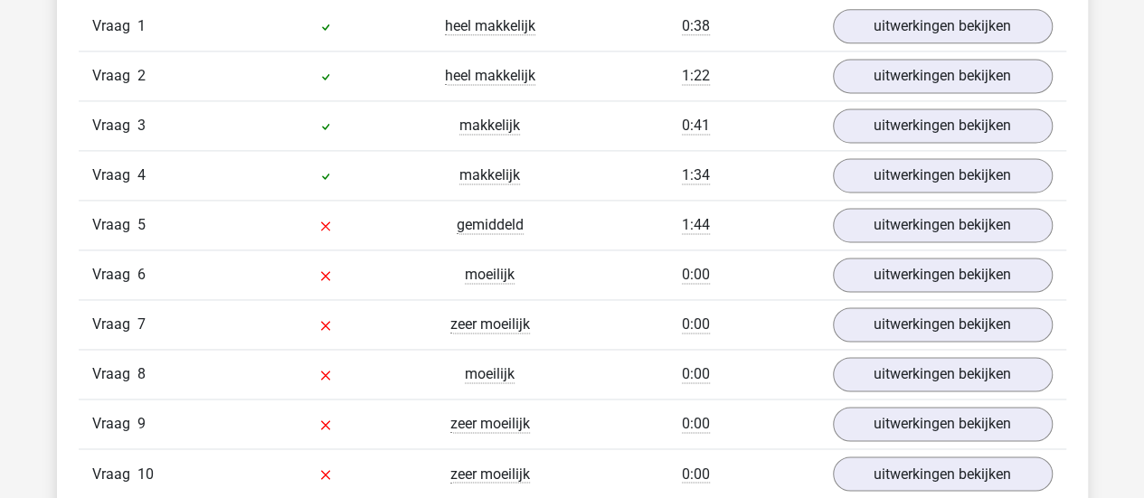
scroll to position [1240, 0]
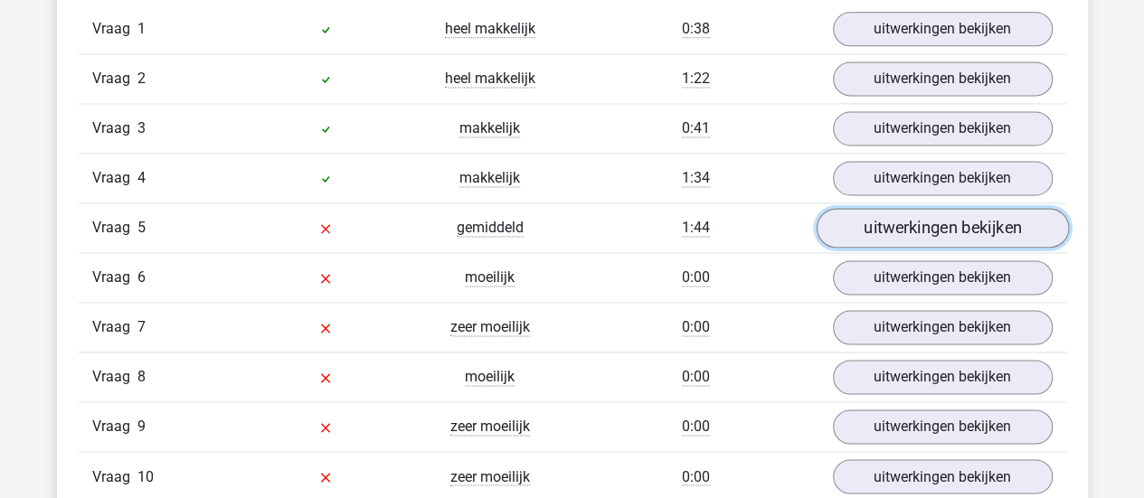
click at [922, 220] on link "uitwerkingen bekijken" at bounding box center [942, 228] width 252 height 40
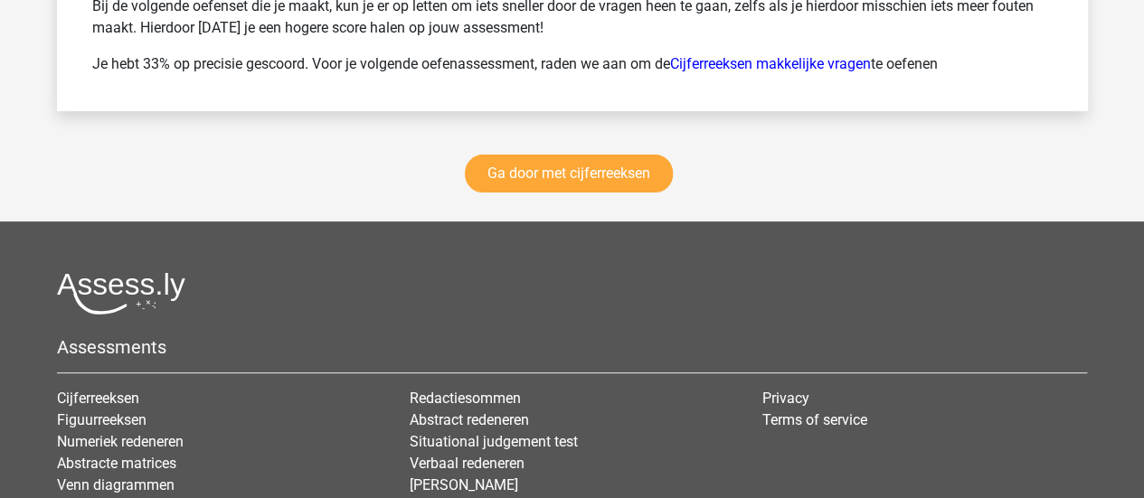
scroll to position [3607, 0]
